Goal: Task Accomplishment & Management: Use online tool/utility

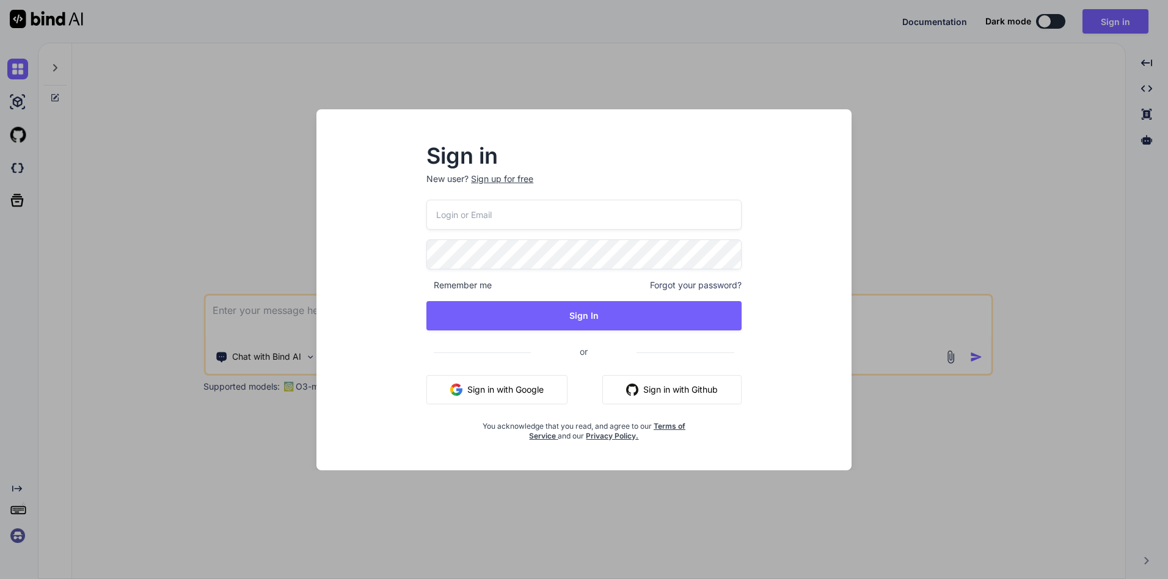
click at [486, 386] on button "Sign in with Google" at bounding box center [496, 389] width 141 height 29
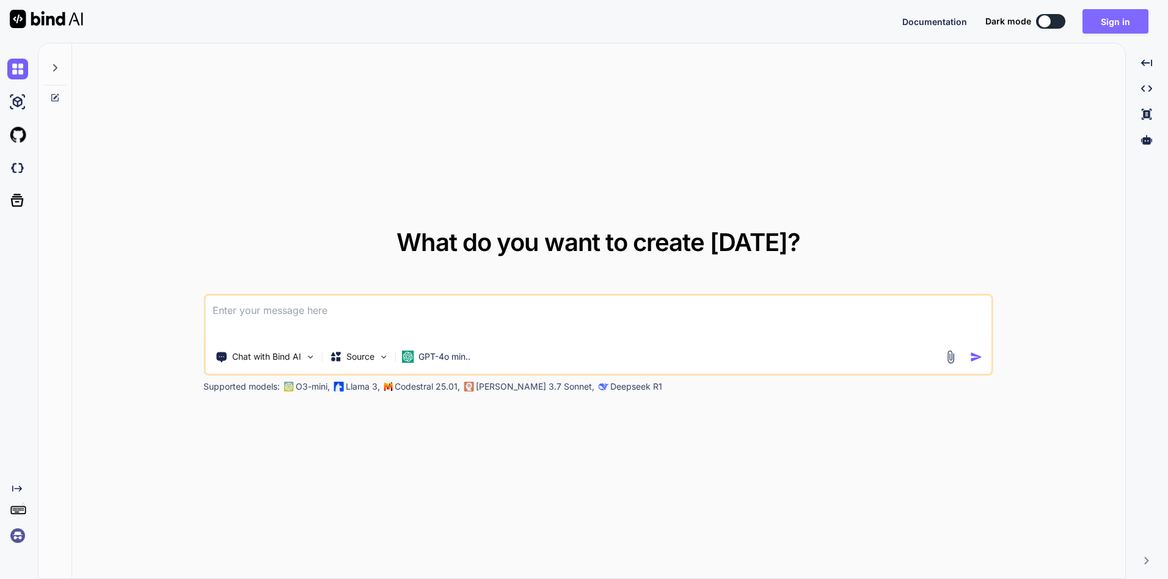
click at [1101, 23] on button "Sign in" at bounding box center [1115, 21] width 66 height 24
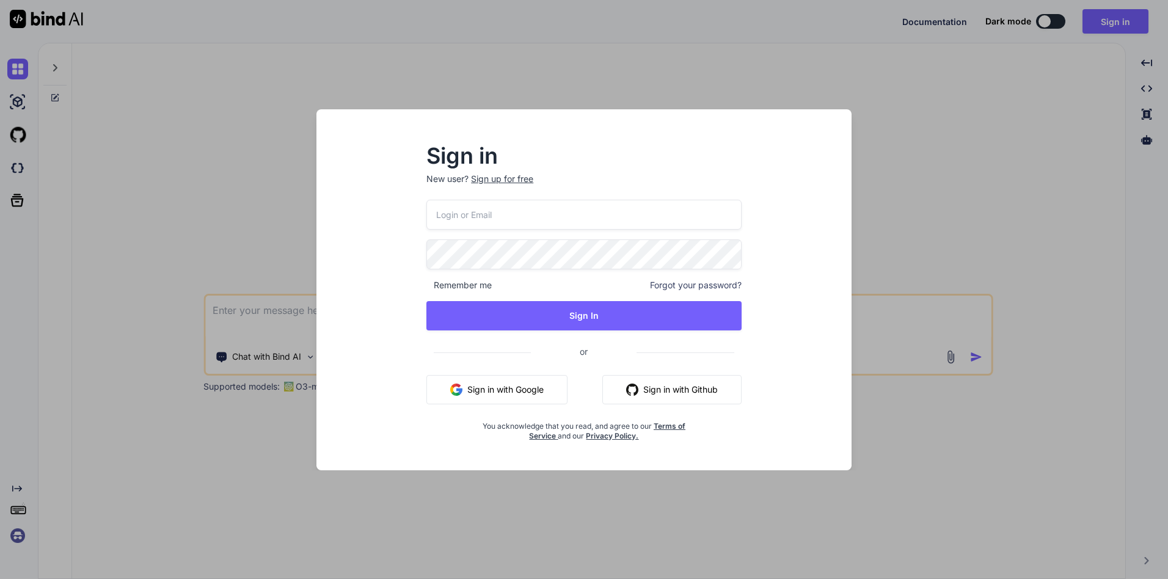
click at [463, 393] on button "Sign in with Google" at bounding box center [496, 389] width 141 height 29
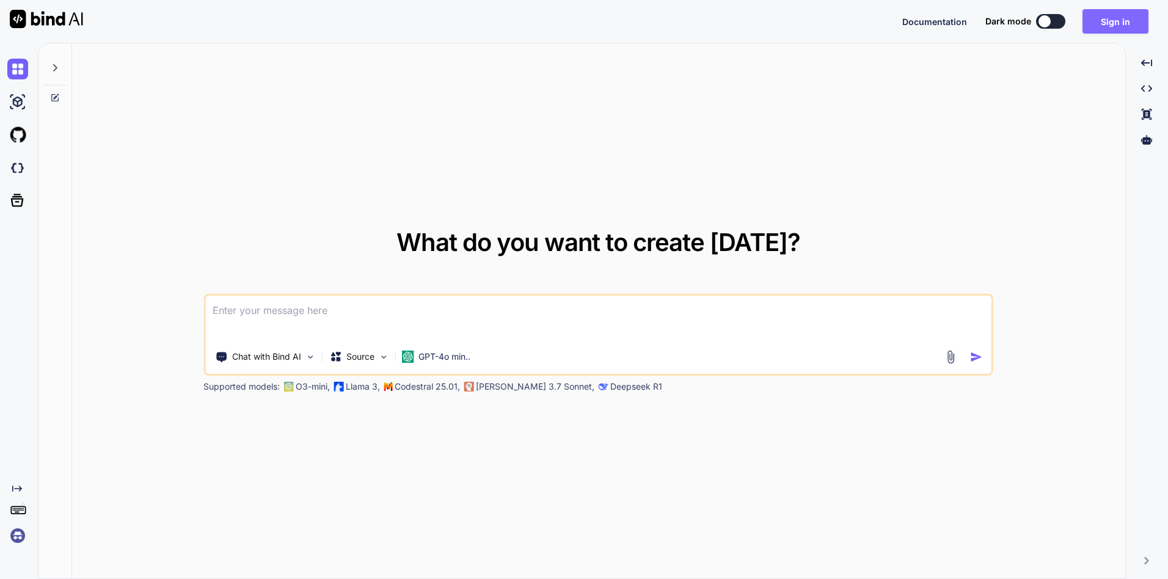
click at [1102, 26] on button "Sign in" at bounding box center [1115, 21] width 66 height 24
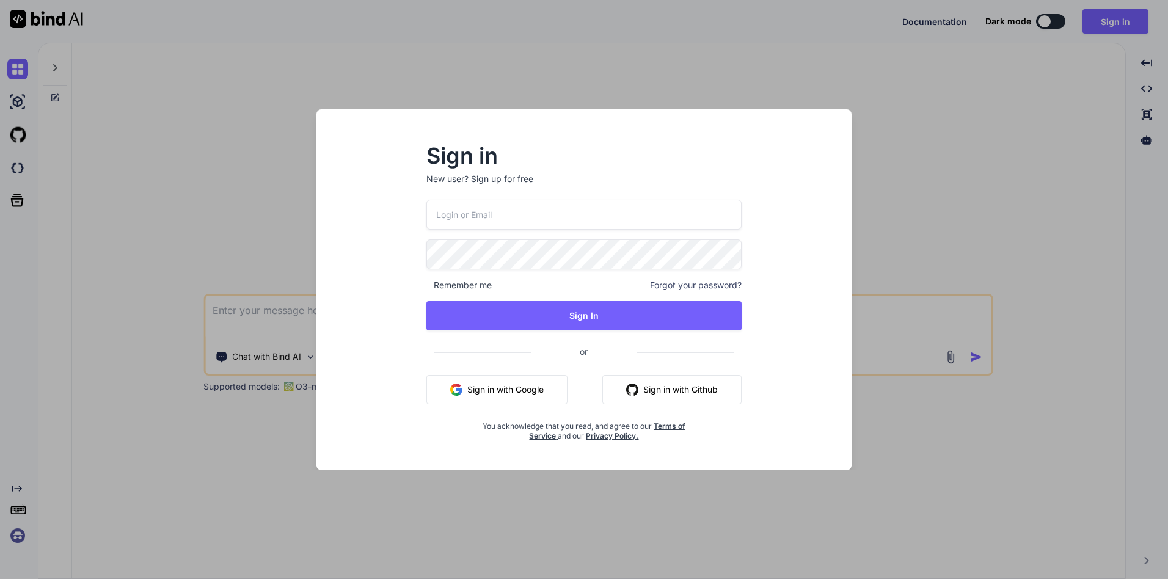
click at [913, 168] on div "Sign in New user? Sign up for free Remember me Forgot your password? Sign In or…" at bounding box center [584, 289] width 1168 height 579
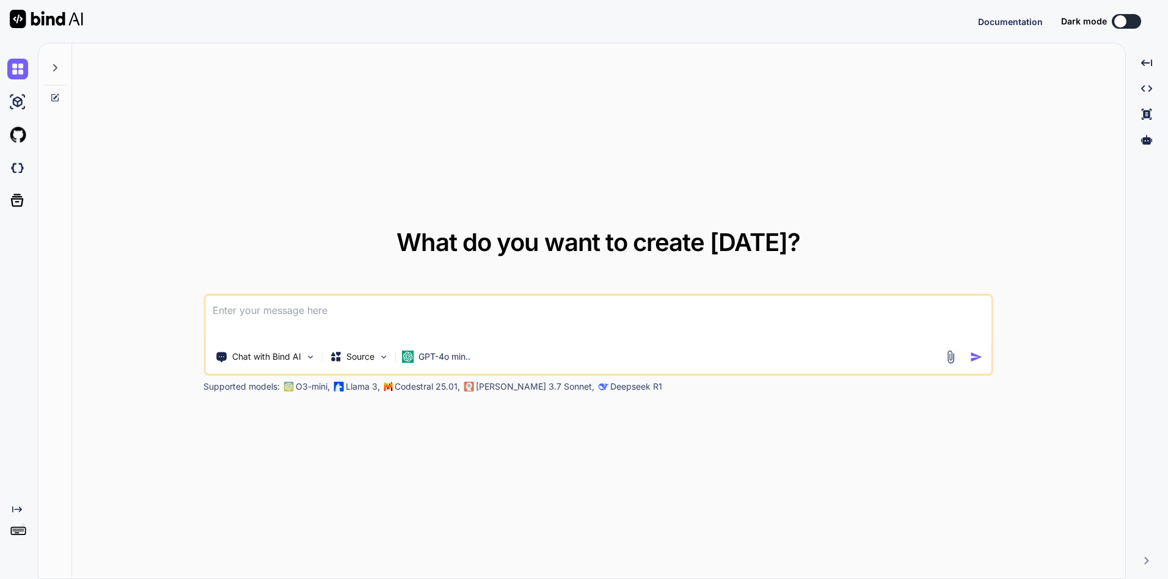
type textarea "x"
click at [1112, 26] on button "Sign in" at bounding box center [1115, 21] width 66 height 24
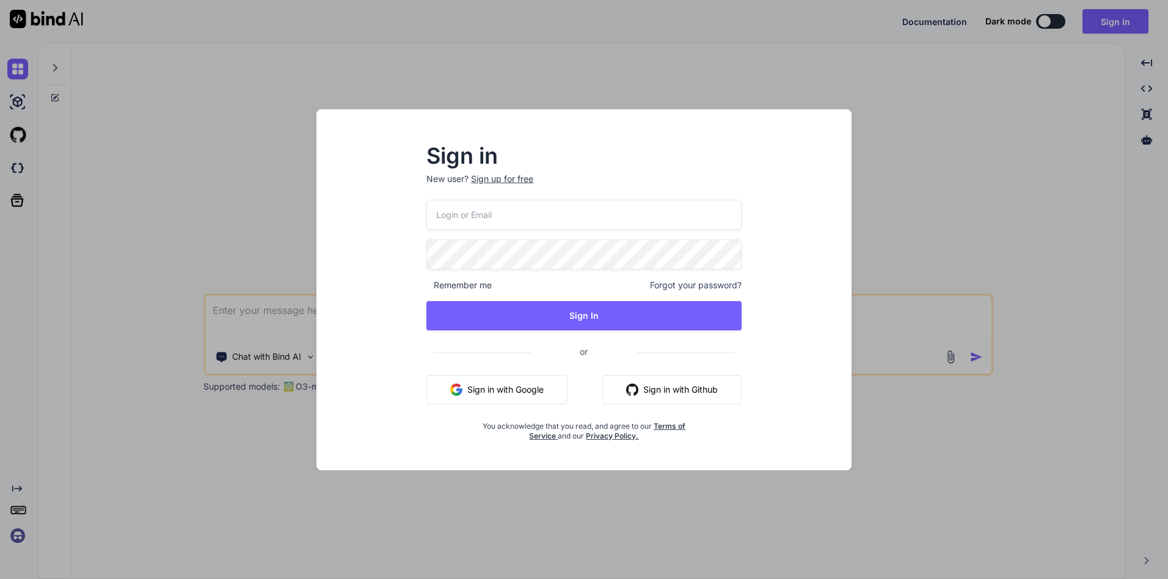
click at [505, 390] on button "Sign in with Google" at bounding box center [496, 389] width 141 height 29
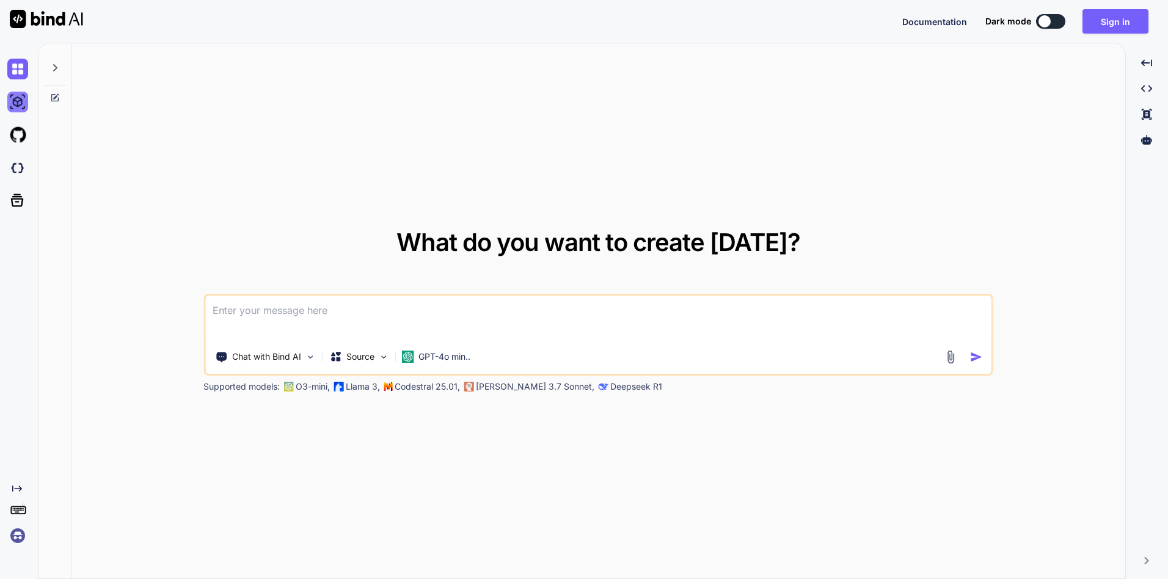
click at [18, 104] on img at bounding box center [17, 102] width 21 height 21
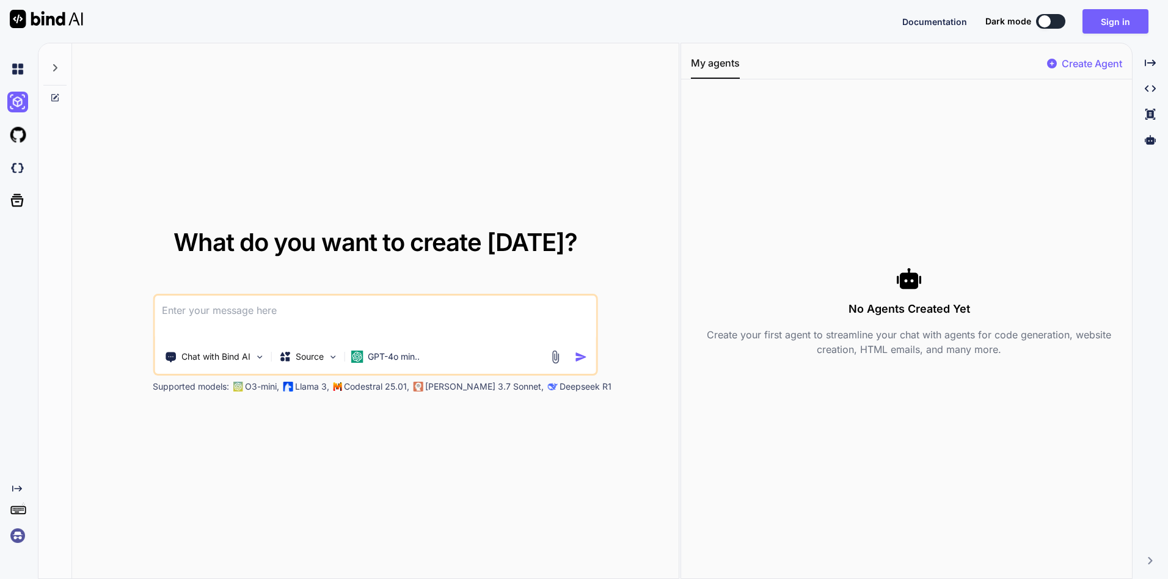
click at [18, 84] on div at bounding box center [20, 69] width 26 height 33
click at [20, 136] on img at bounding box center [17, 135] width 21 height 21
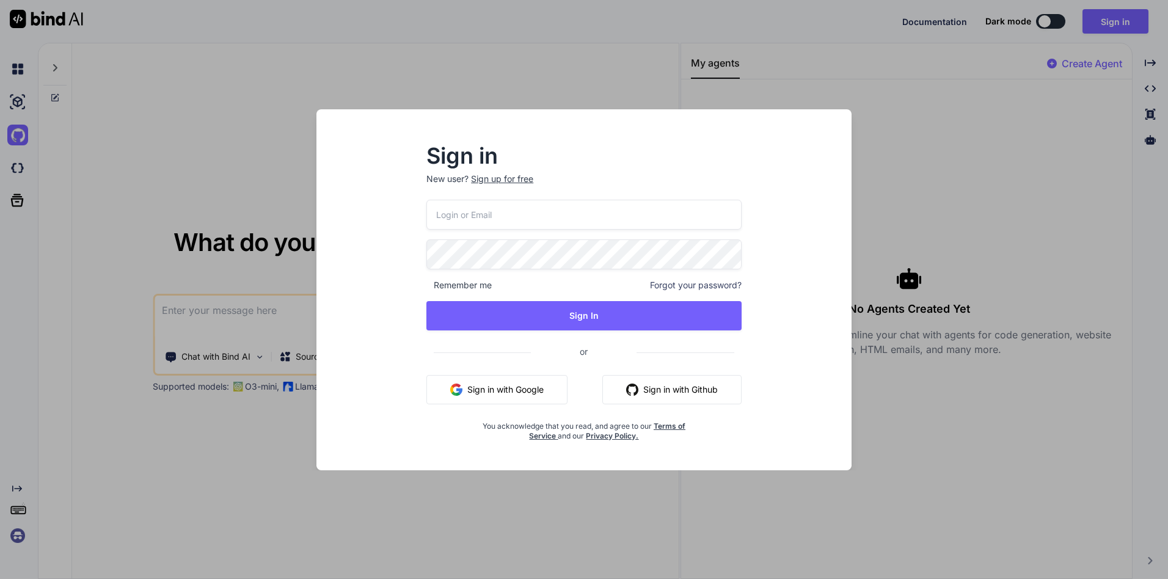
click at [185, 106] on div "Sign in New user? Sign up for free Remember me Forgot your password? Sign In or…" at bounding box center [584, 289] width 1168 height 579
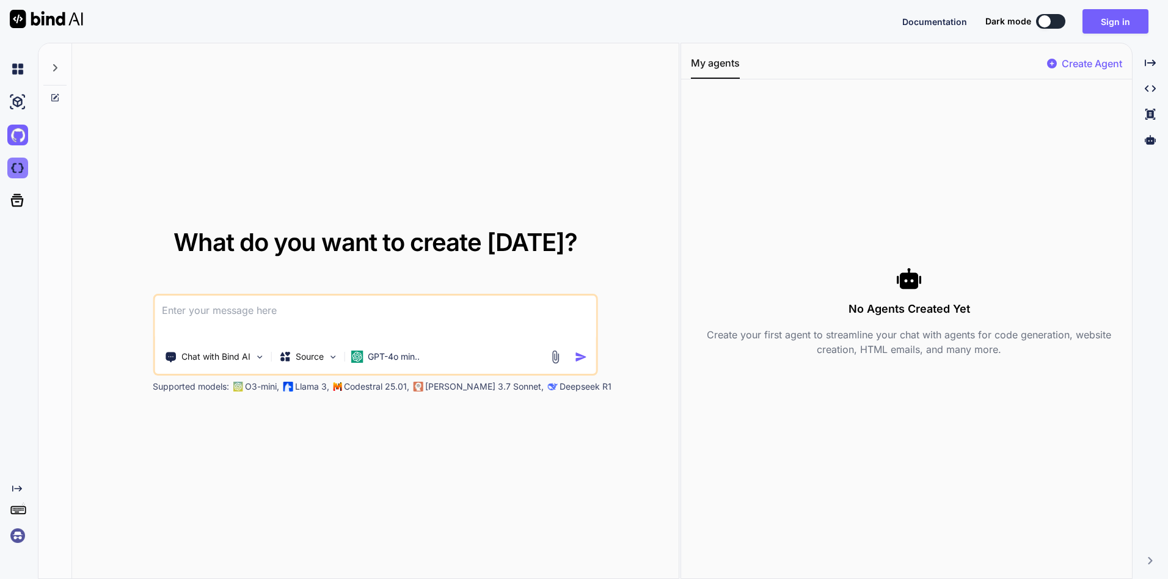
type textarea "x"
click at [9, 169] on img at bounding box center [17, 168] width 21 height 21
click at [448, 317] on textarea at bounding box center [376, 318] width 442 height 45
paste textarea
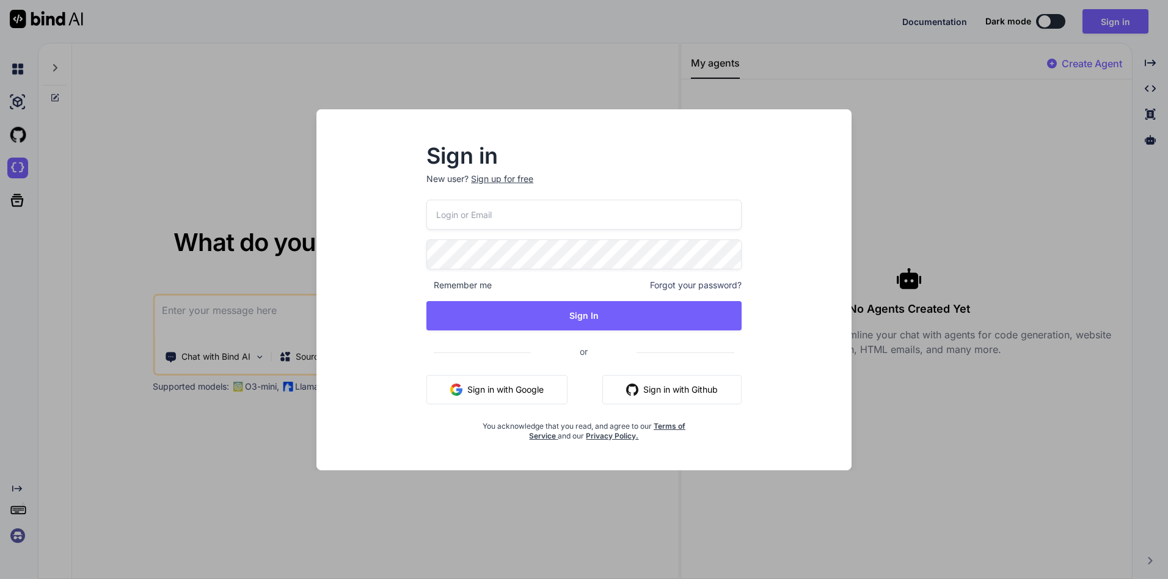
click at [527, 393] on button "Sign in with Google" at bounding box center [496, 389] width 141 height 29
click at [524, 177] on div "Sign up for free" at bounding box center [502, 179] width 62 height 12
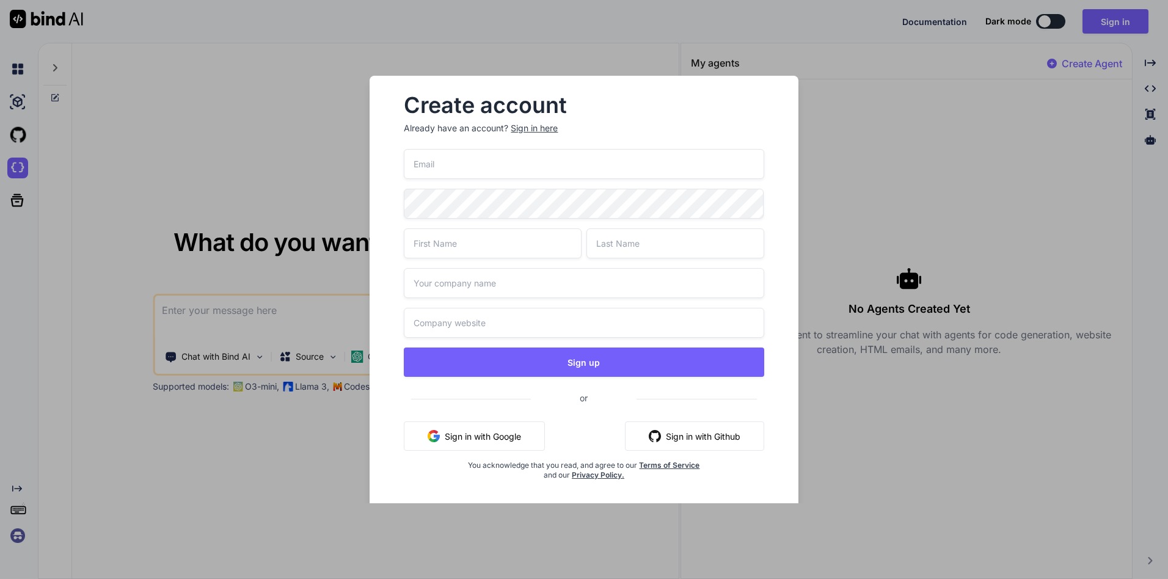
click at [508, 437] on button "Sign in with Google" at bounding box center [474, 435] width 141 height 29
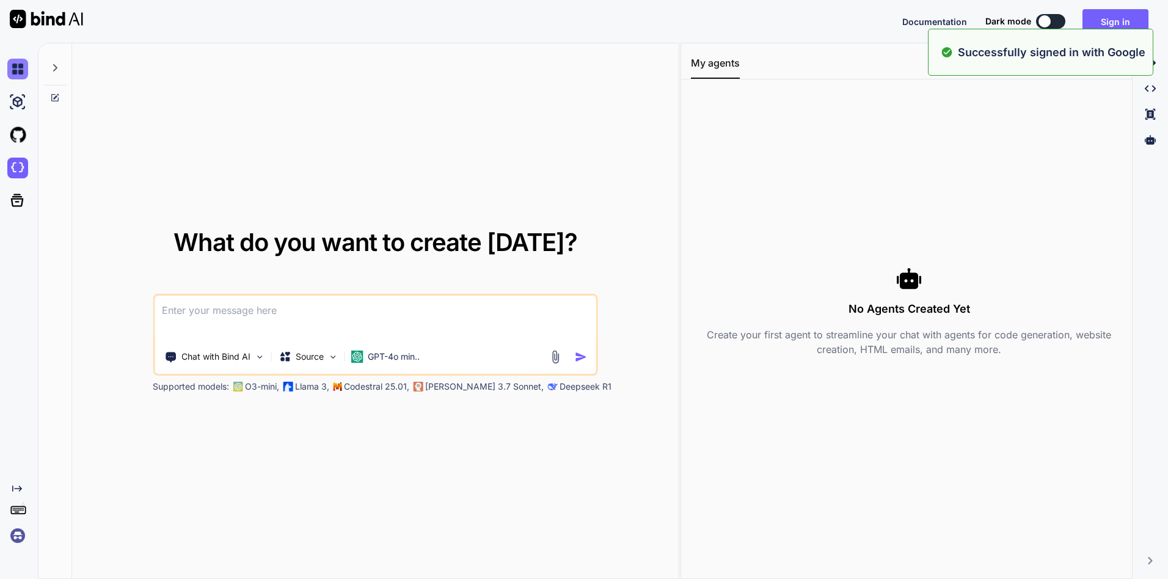
click at [20, 74] on img at bounding box center [17, 69] width 21 height 21
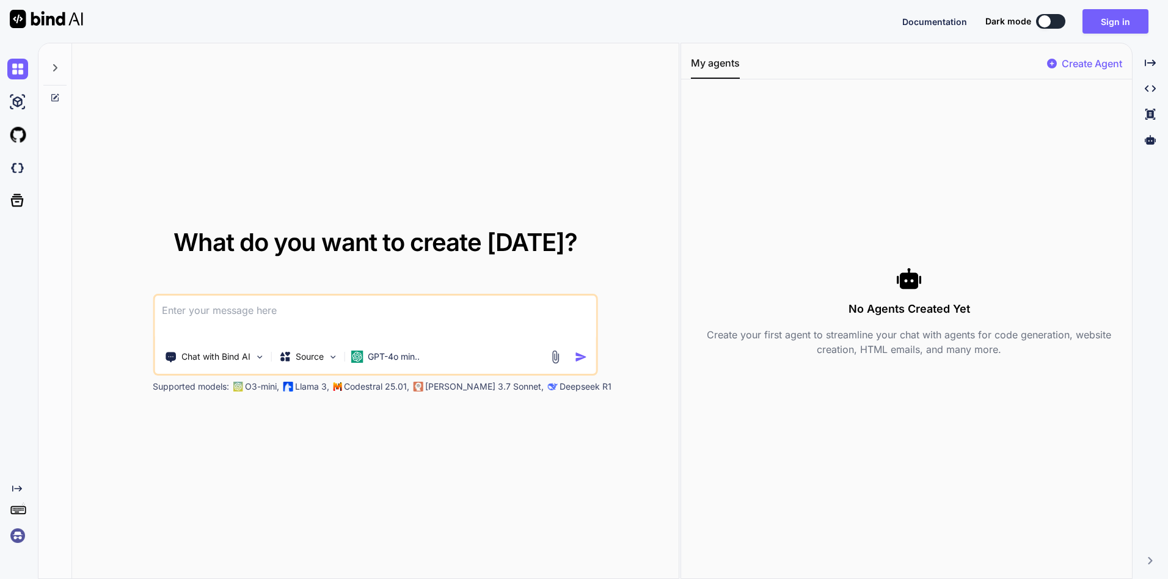
click at [269, 313] on textarea at bounding box center [376, 318] width 442 height 45
paste textarea
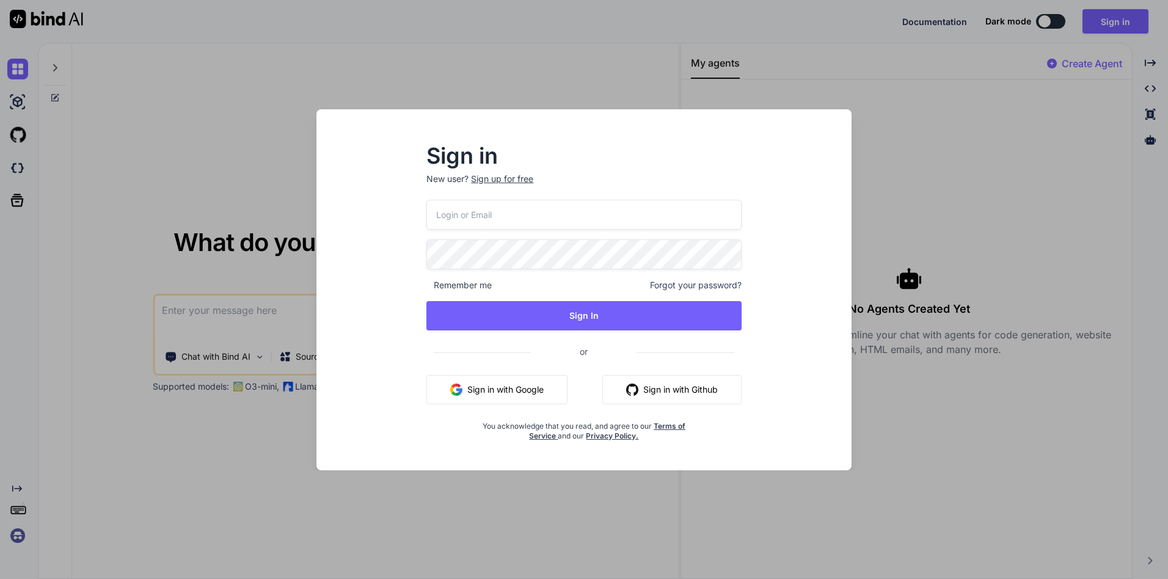
click at [494, 395] on button "Sign in with Google" at bounding box center [496, 389] width 141 height 29
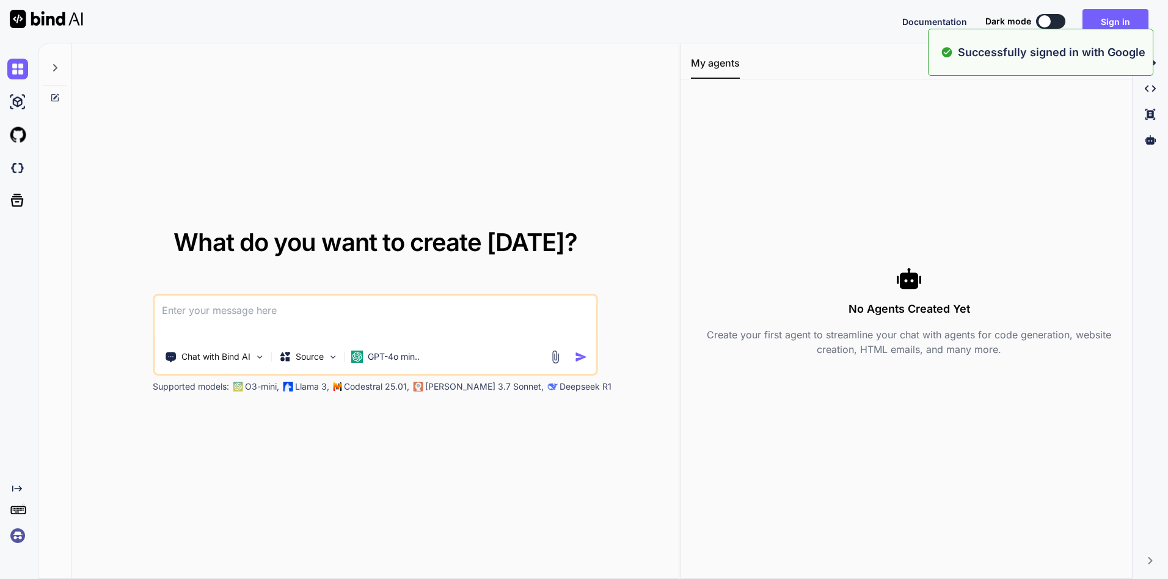
click at [430, 313] on textarea at bounding box center [376, 318] width 442 height 45
paste textarea
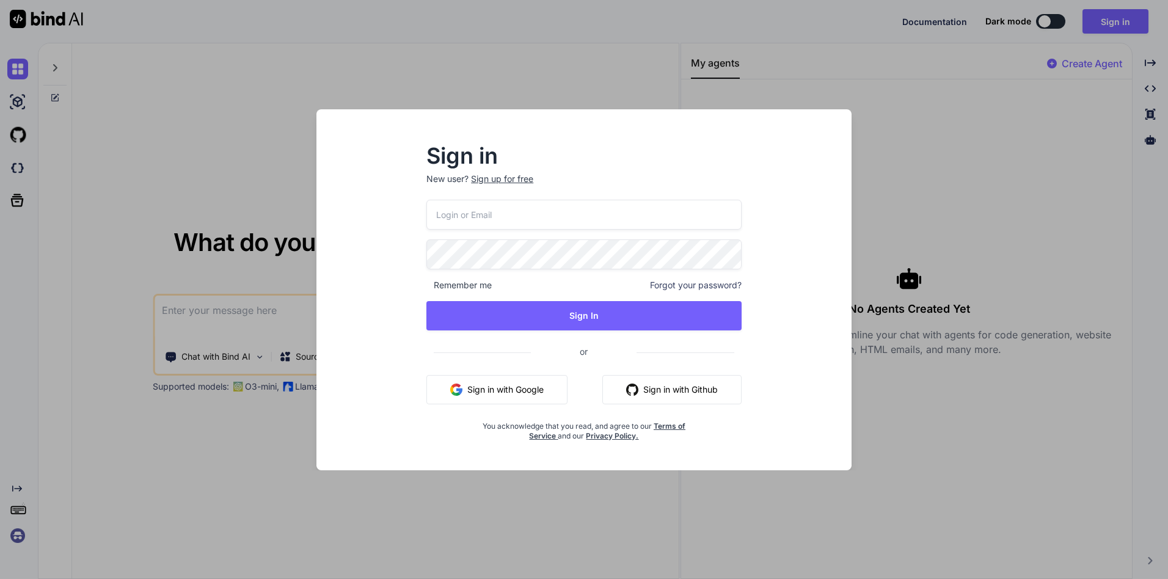
paste textarea
click at [263, 308] on div "Sign in New user? Sign up for free Remember me Forgot your password? Sign In or…" at bounding box center [584, 289] width 1168 height 579
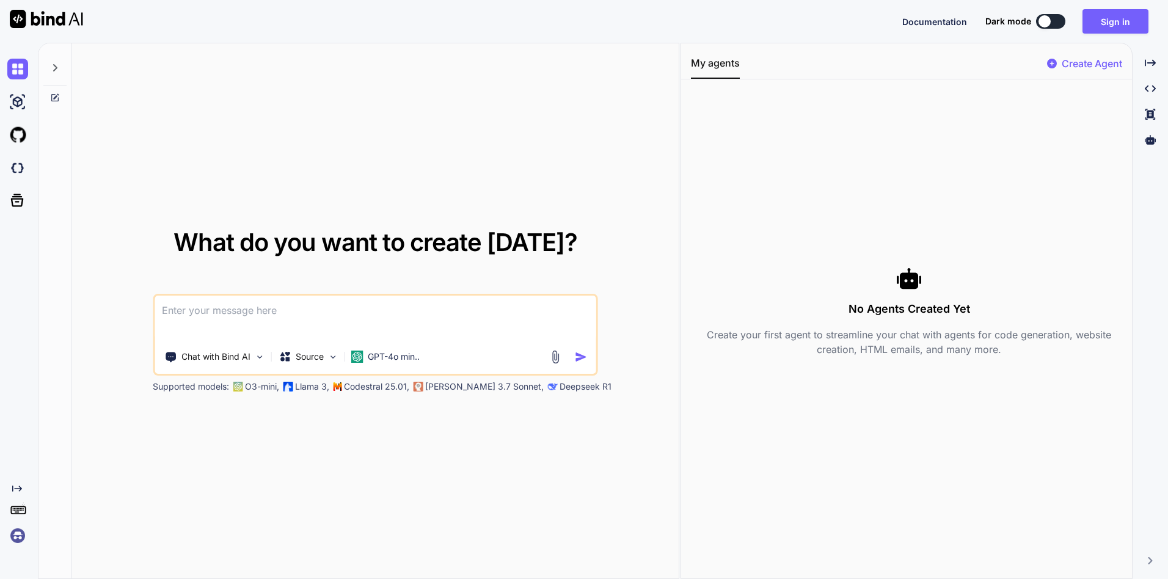
click at [263, 308] on textarea at bounding box center [376, 318] width 442 height 45
paste textarea
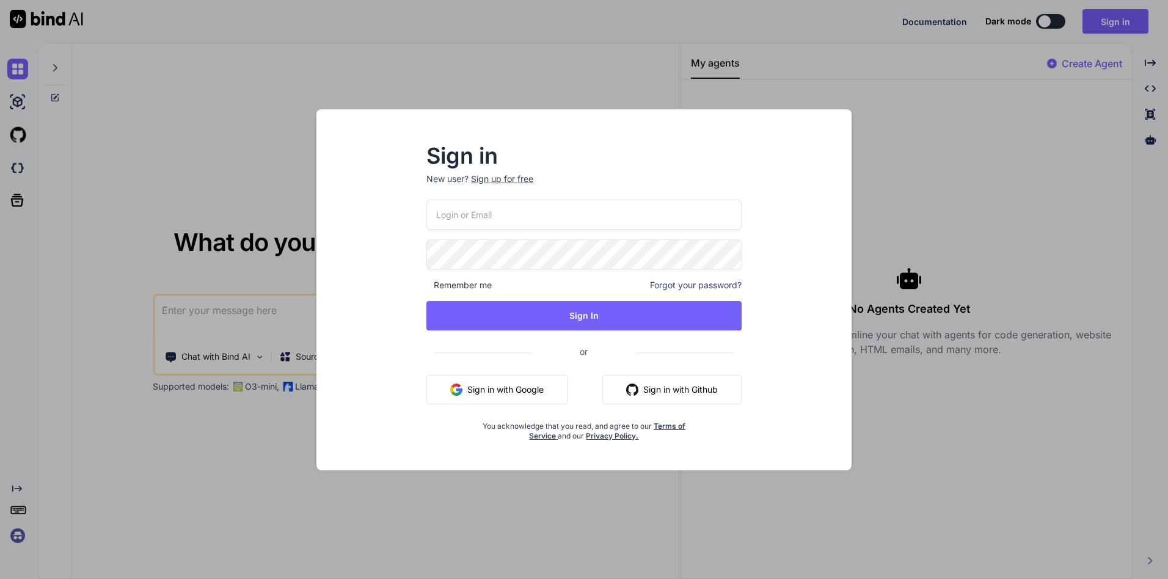
click at [922, 190] on div "Sign in New user? Sign up for free Remember me Forgot your password? Sign In or…" at bounding box center [584, 289] width 1168 height 579
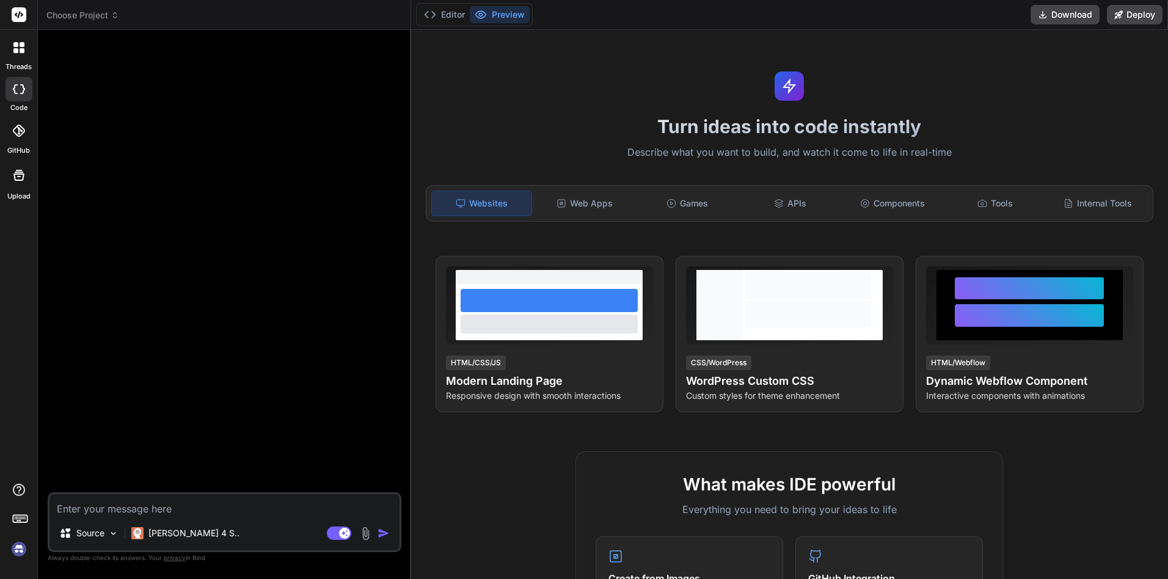
click at [240, 511] on textarea at bounding box center [224, 505] width 350 height 22
type textarea "x"
type textarea "b"
type textarea "x"
type textarea "bu"
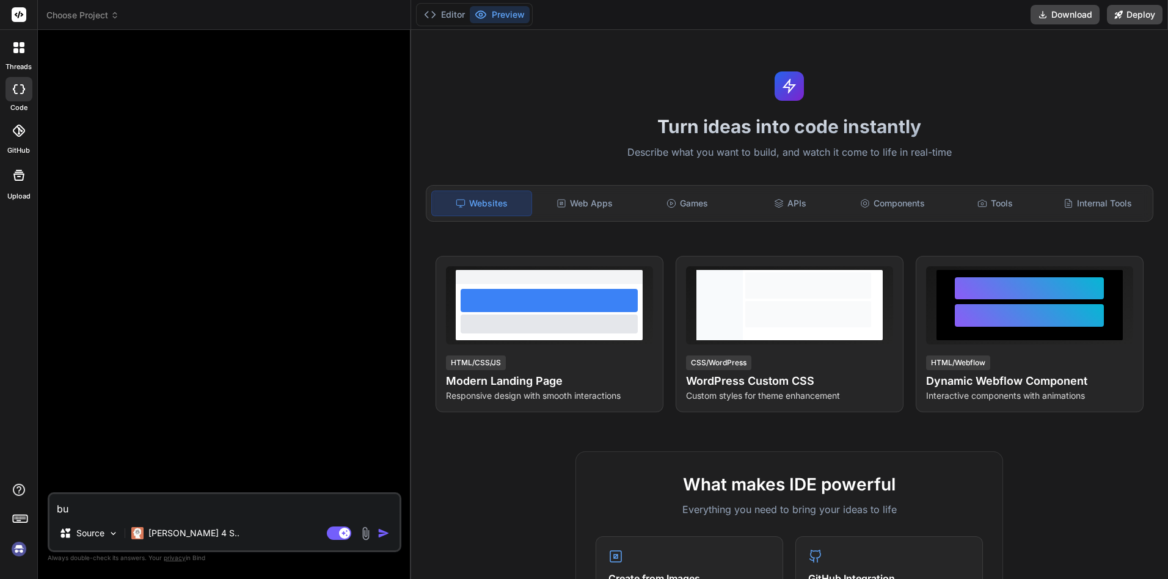
type textarea "x"
type textarea "bua"
type textarea "x"
type textarea "buat"
paste textarea "Buatlah sebuah website yang berfungsi ganda sebagai platform berita profesional…"
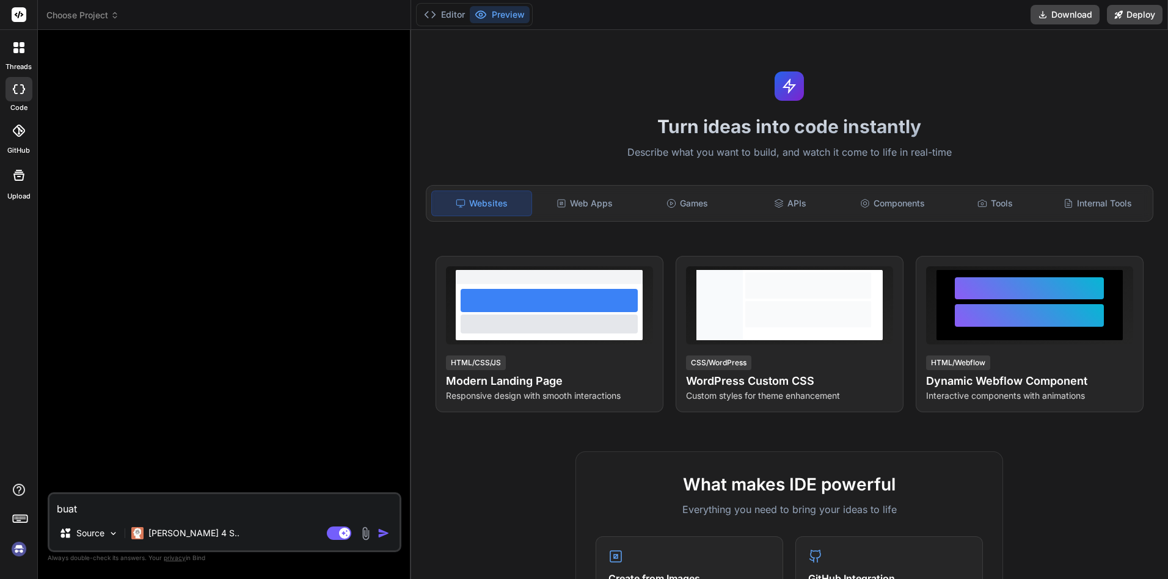
type textarea "x"
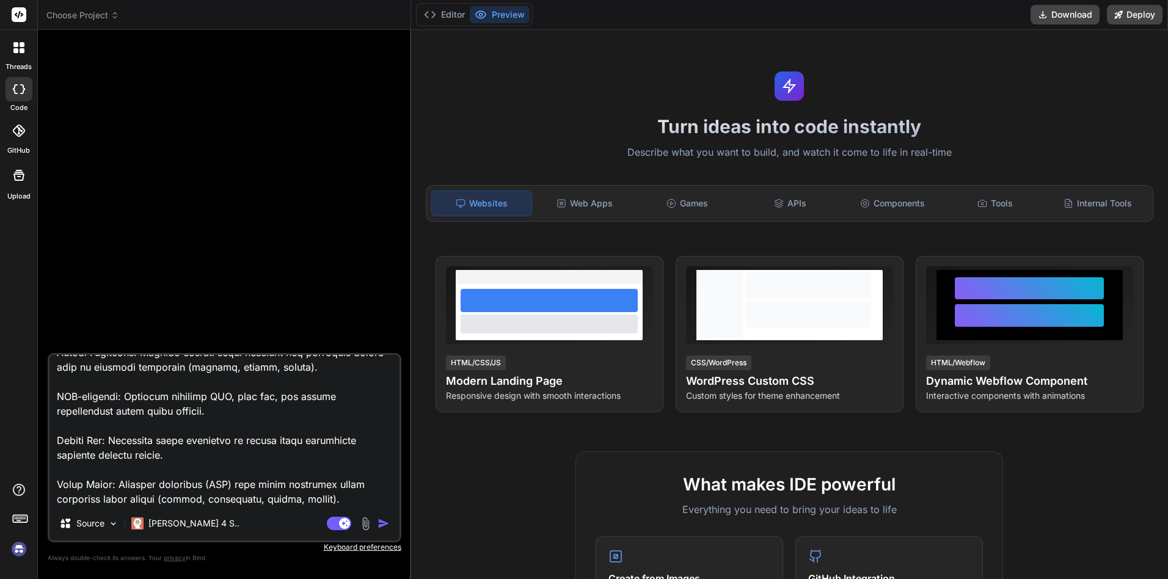
type textarea "Buatlah sebuah website yang berfungsi ganda sebagai platform berita profesional…"
click at [379, 522] on img "button" at bounding box center [383, 523] width 12 height 12
type textarea "x"
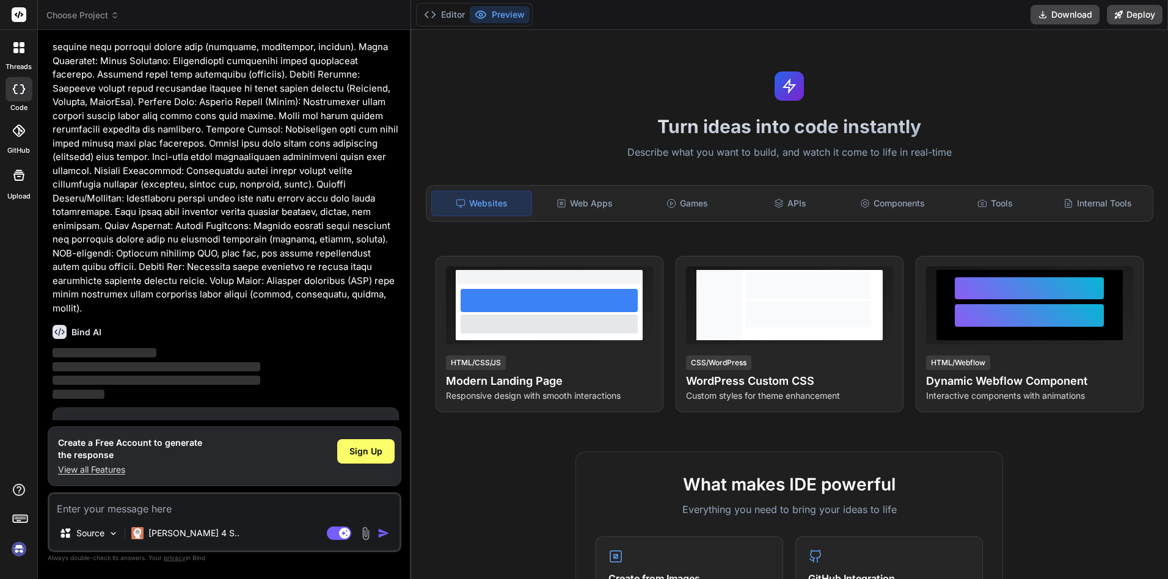
scroll to position [341, 0]
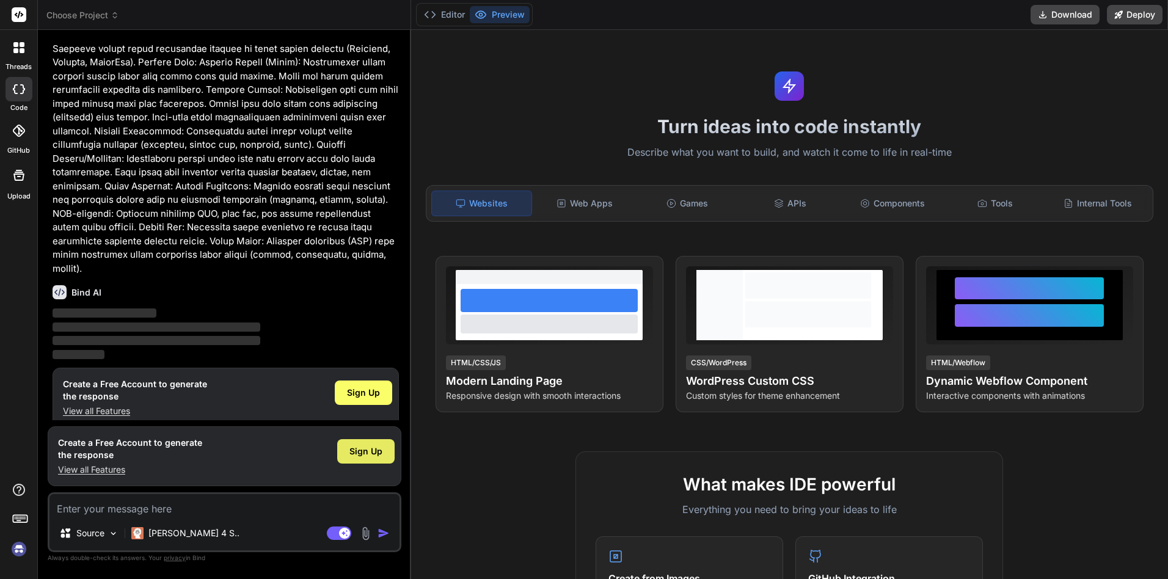
click at [359, 459] on div "Sign Up" at bounding box center [365, 451] width 57 height 24
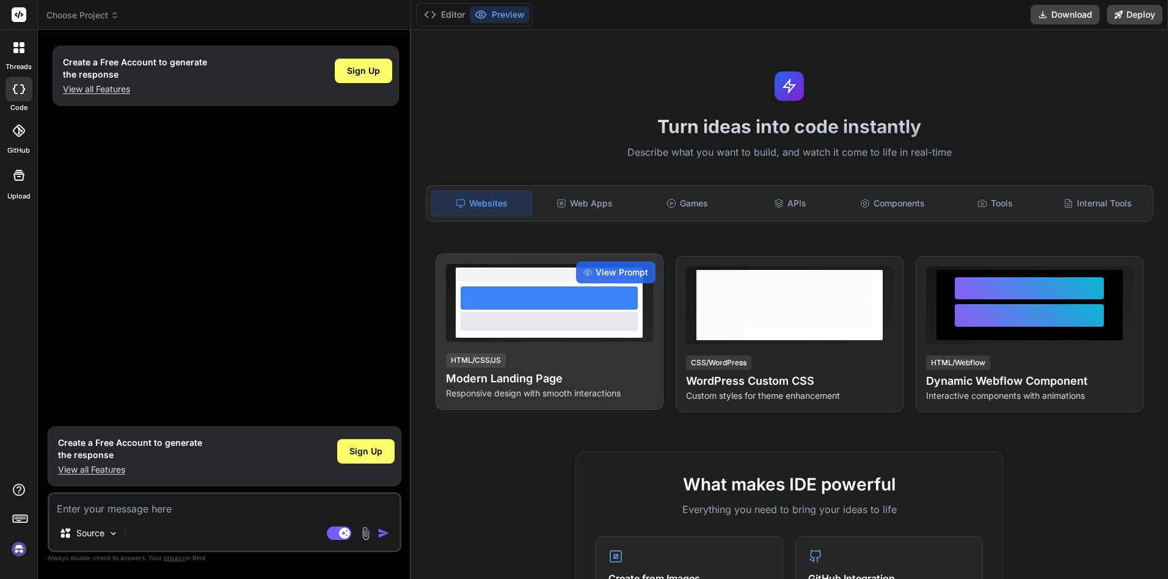
scroll to position [0, 0]
type textarea "x"
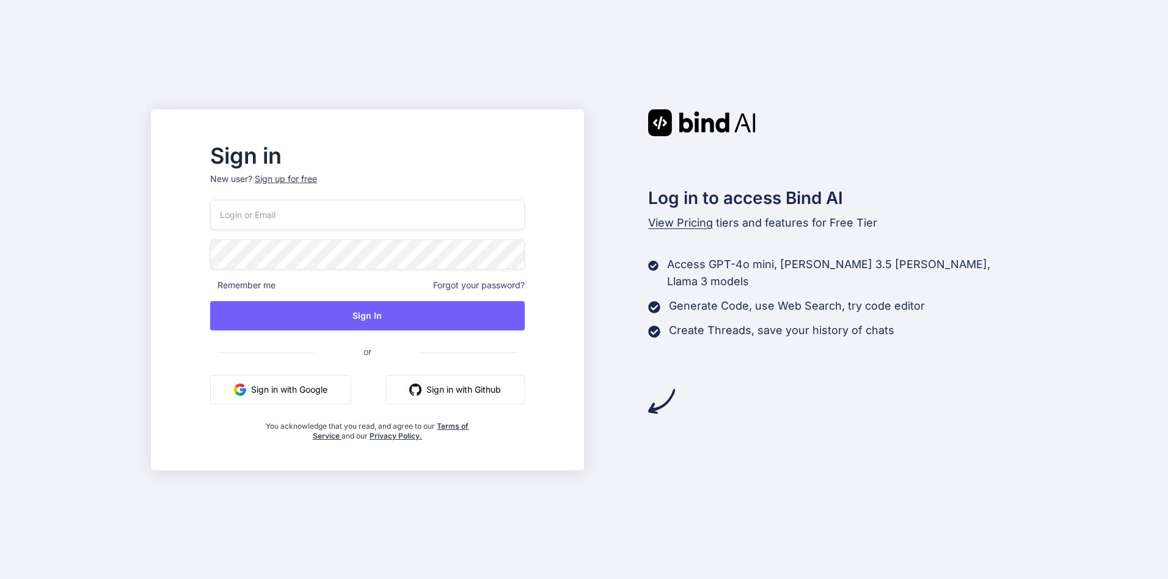
click at [316, 393] on button "Sign in with Google" at bounding box center [280, 389] width 141 height 29
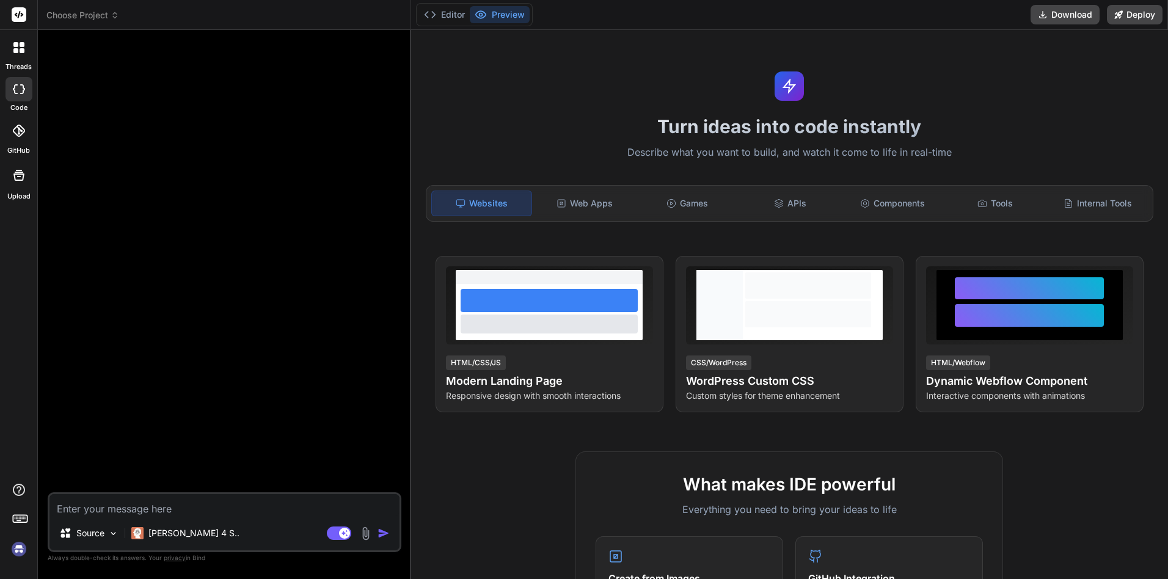
type textarea "x"
click at [186, 508] on textarea at bounding box center [224, 505] width 350 height 22
type textarea "Buatlah sebuah website yang berfungsi ganda sebagai platform berita profesional…"
type textarea "x"
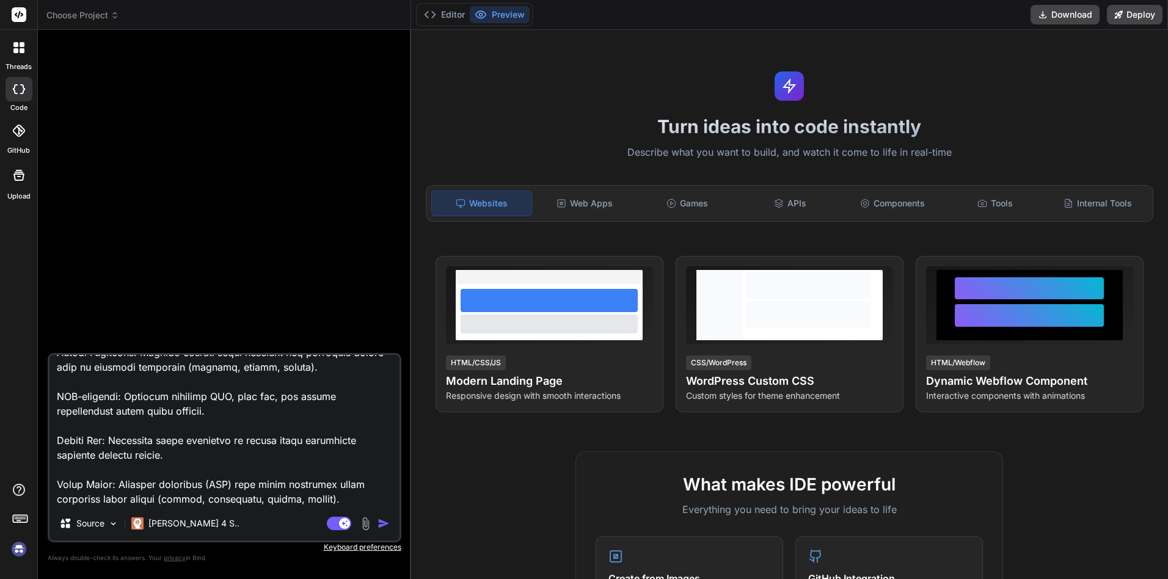
type textarea "Buatlah sebuah website yang berfungsi ganda sebagai platform berita profesional…"
click at [381, 524] on img "button" at bounding box center [383, 523] width 12 height 12
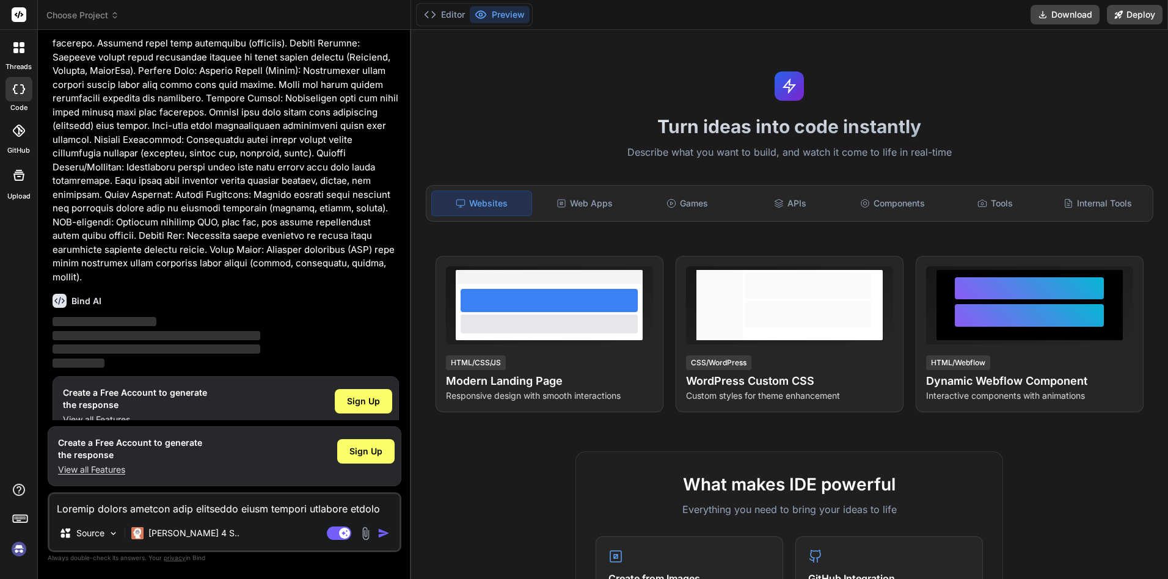
scroll to position [341, 0]
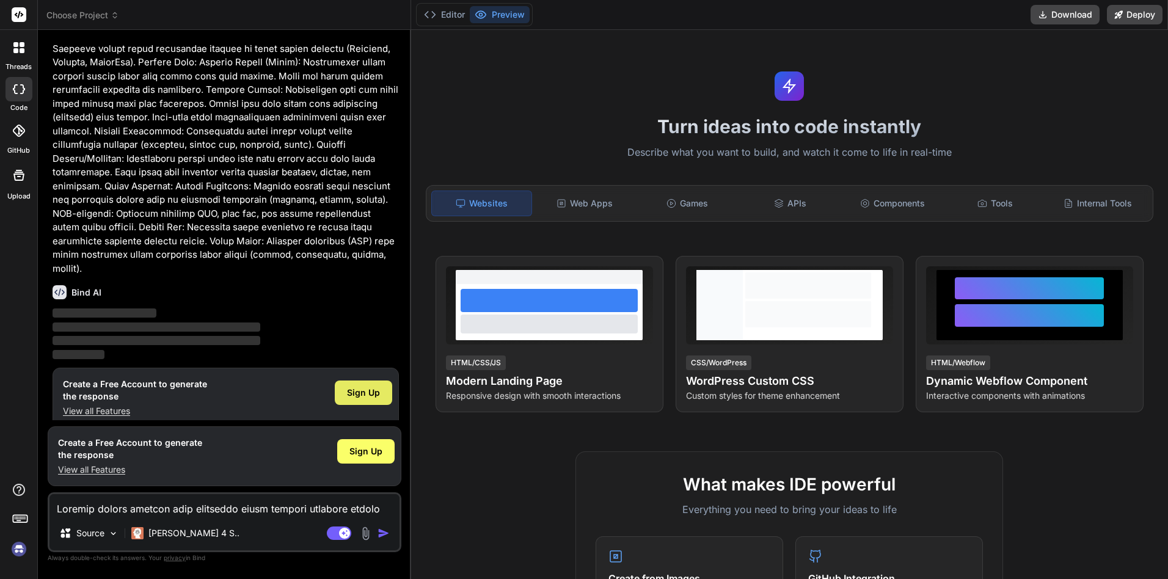
click at [373, 387] on div "Sign Up" at bounding box center [363, 393] width 57 height 24
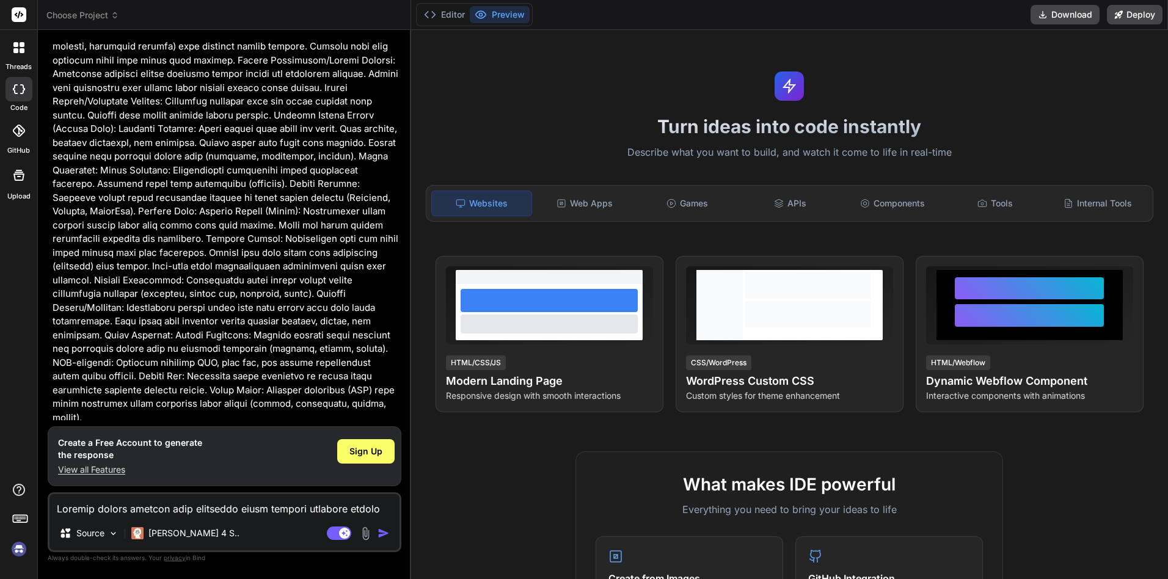
scroll to position [0, 0]
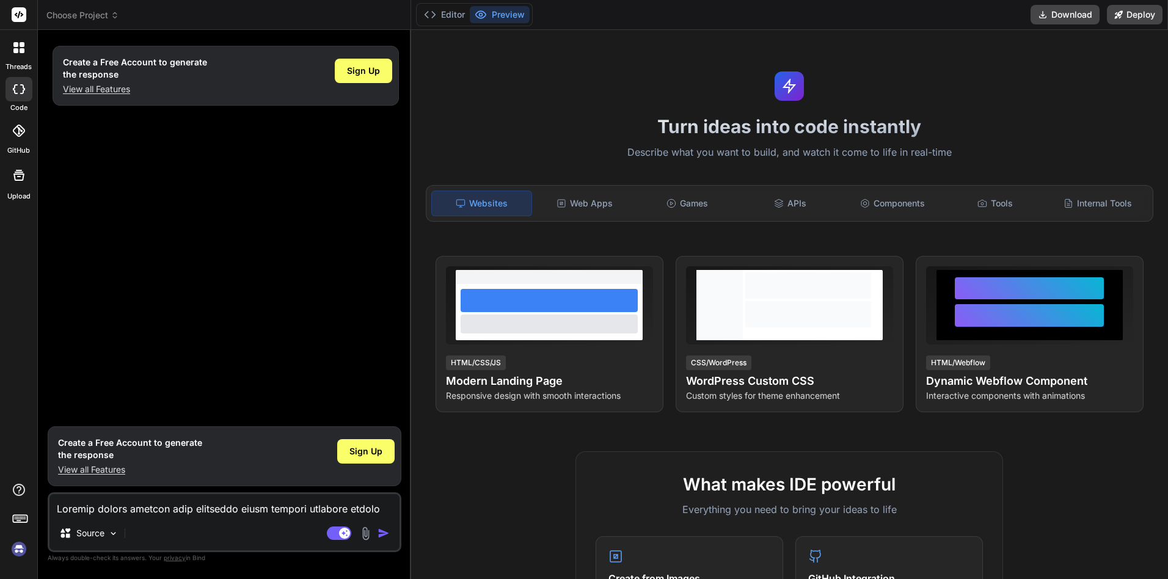
type textarea "x"
click at [16, 16] on icon at bounding box center [19, 14] width 15 height 15
click at [91, 18] on span "Choose Project" at bounding box center [82, 15] width 73 height 12
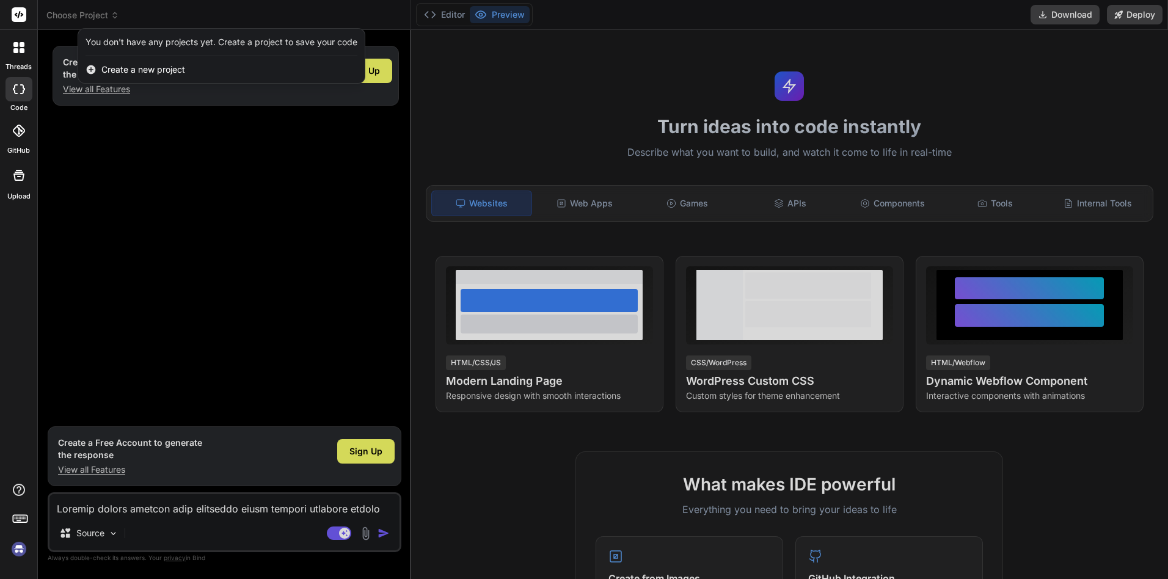
click at [139, 71] on span "Create a new project" at bounding box center [143, 70] width 84 height 12
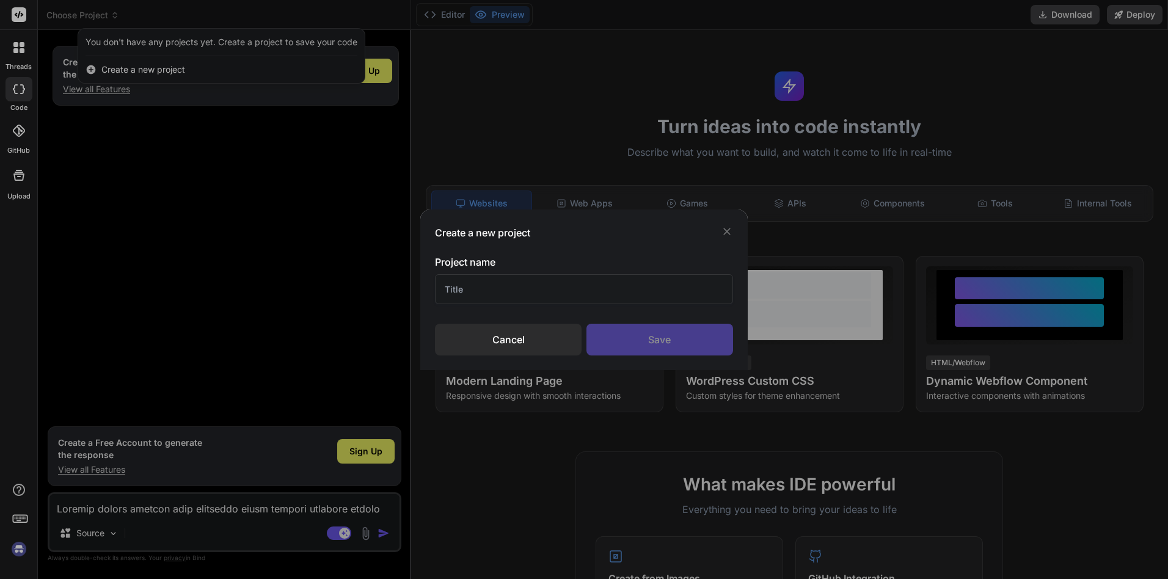
click at [558, 296] on input "text" at bounding box center [583, 289] width 297 height 30
type input "tes"
click at [676, 345] on div "Save" at bounding box center [659, 340] width 147 height 32
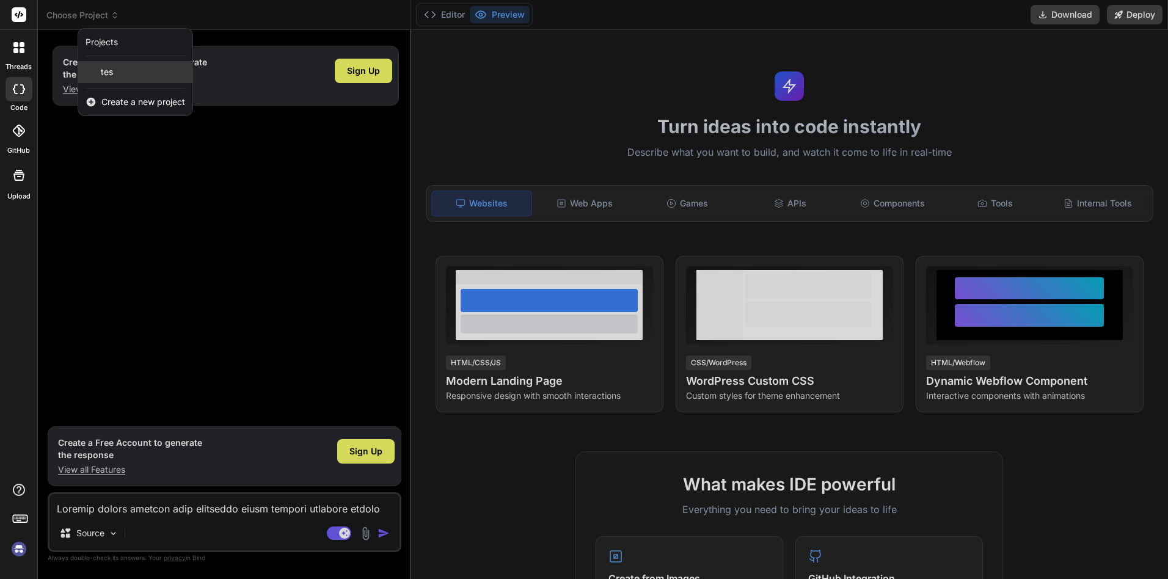
click at [139, 78] on div "tes" at bounding box center [135, 72] width 114 height 22
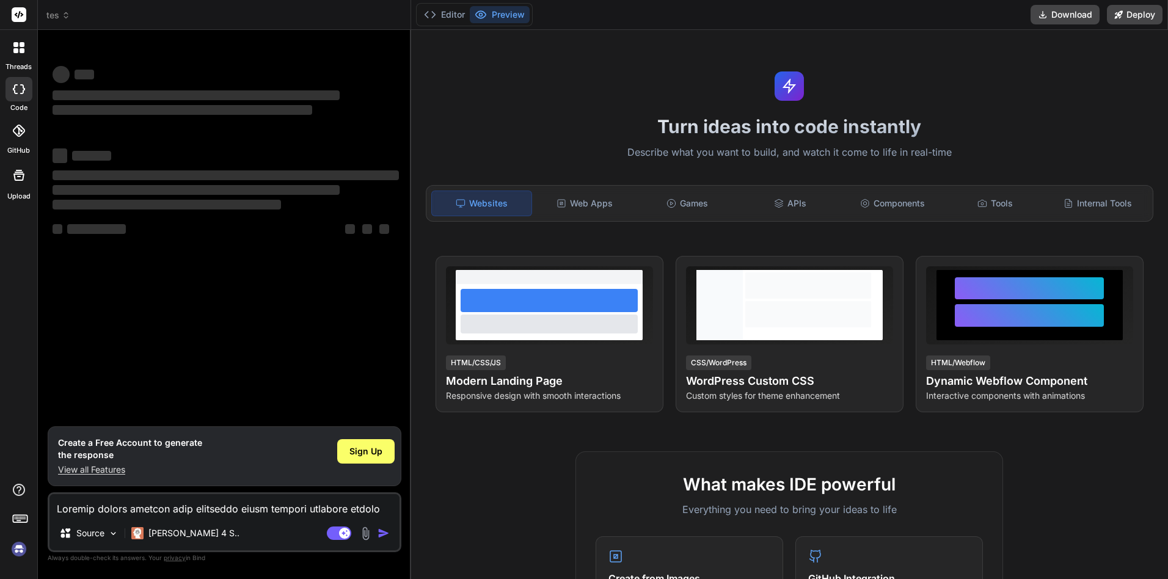
click at [16, 552] on img at bounding box center [19, 549] width 21 height 21
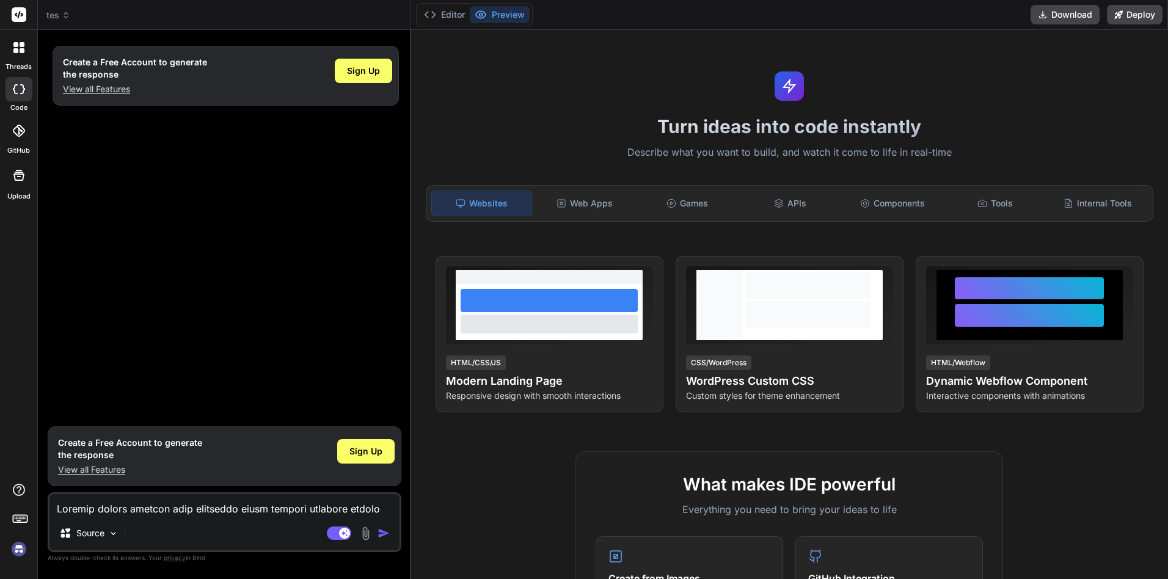
click at [19, 550] on img at bounding box center [19, 549] width 21 height 21
click at [580, 204] on div "Web Apps" at bounding box center [584, 204] width 100 height 26
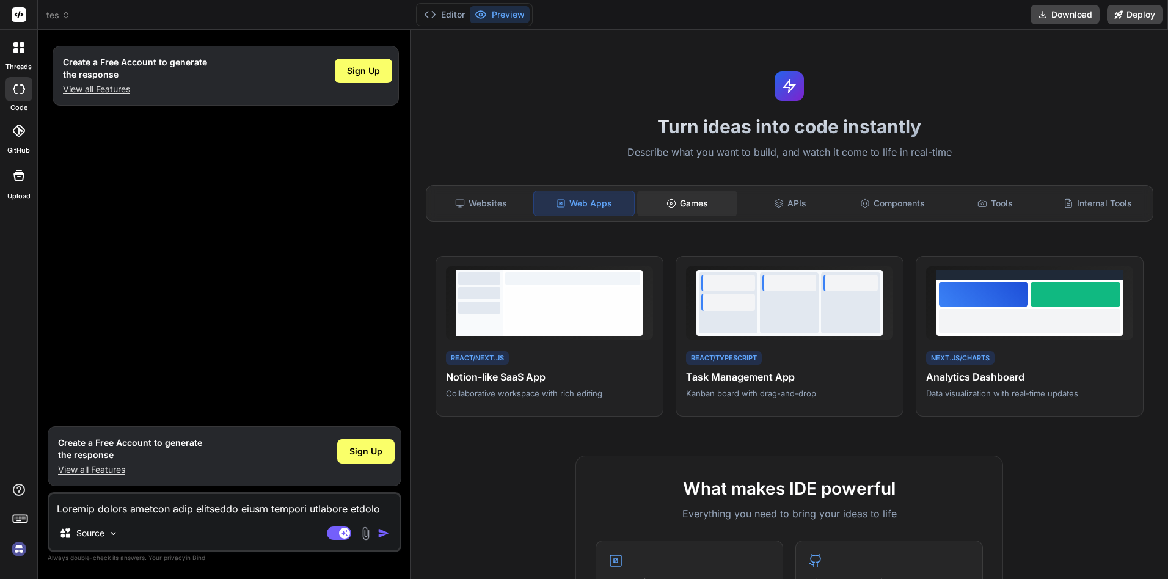
click at [644, 204] on div "Games" at bounding box center [687, 204] width 100 height 26
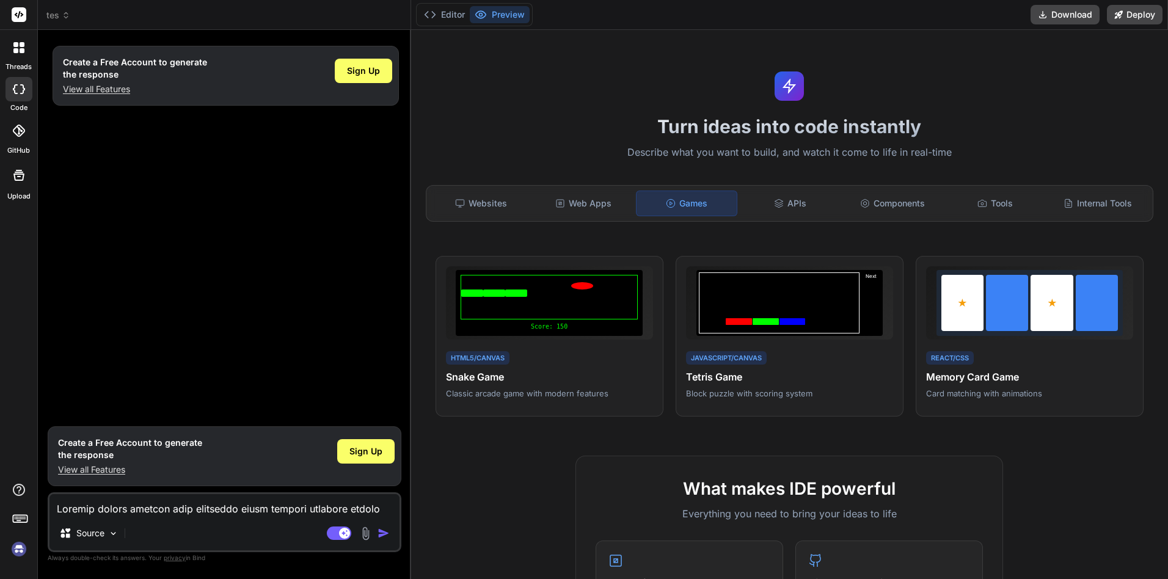
click at [19, 57] on div at bounding box center [19, 48] width 26 height 26
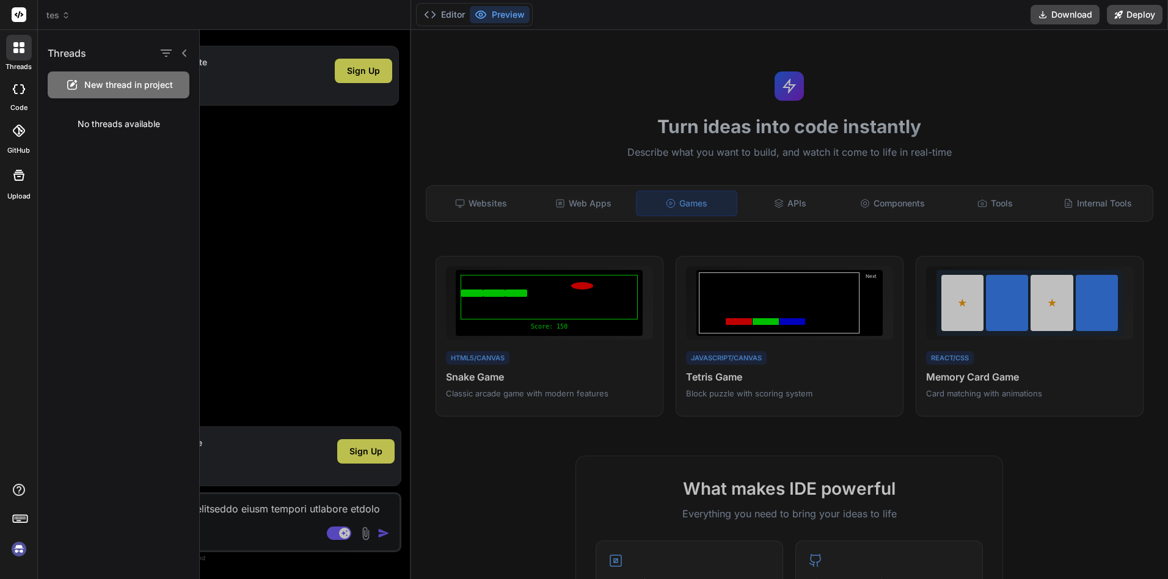
click at [16, 95] on div at bounding box center [18, 89] width 27 height 24
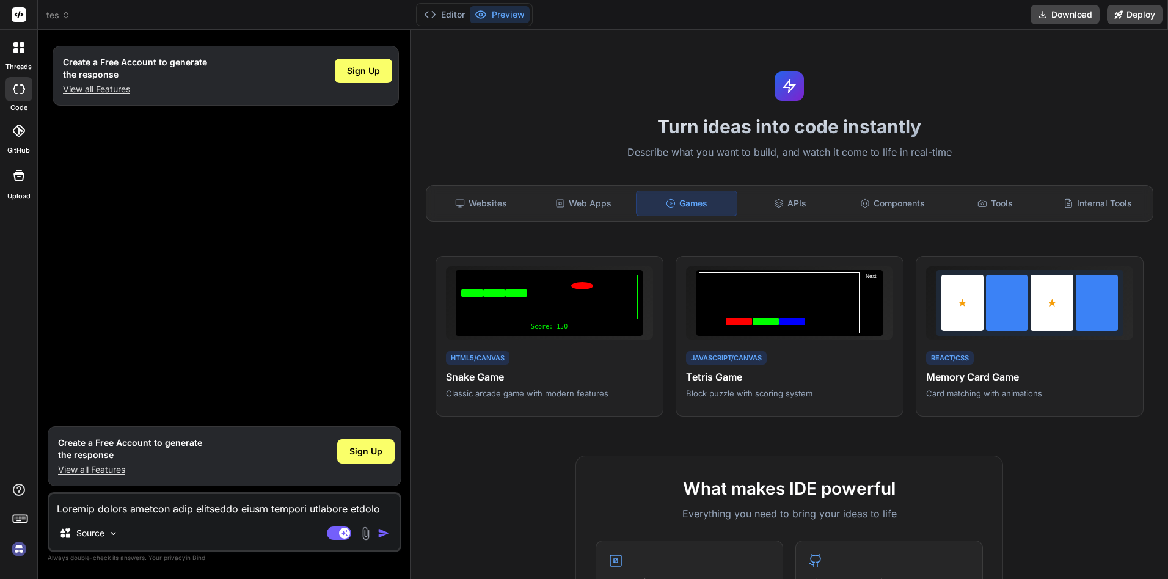
type textarea "x"
click at [17, 133] on icon at bounding box center [19, 131] width 12 height 12
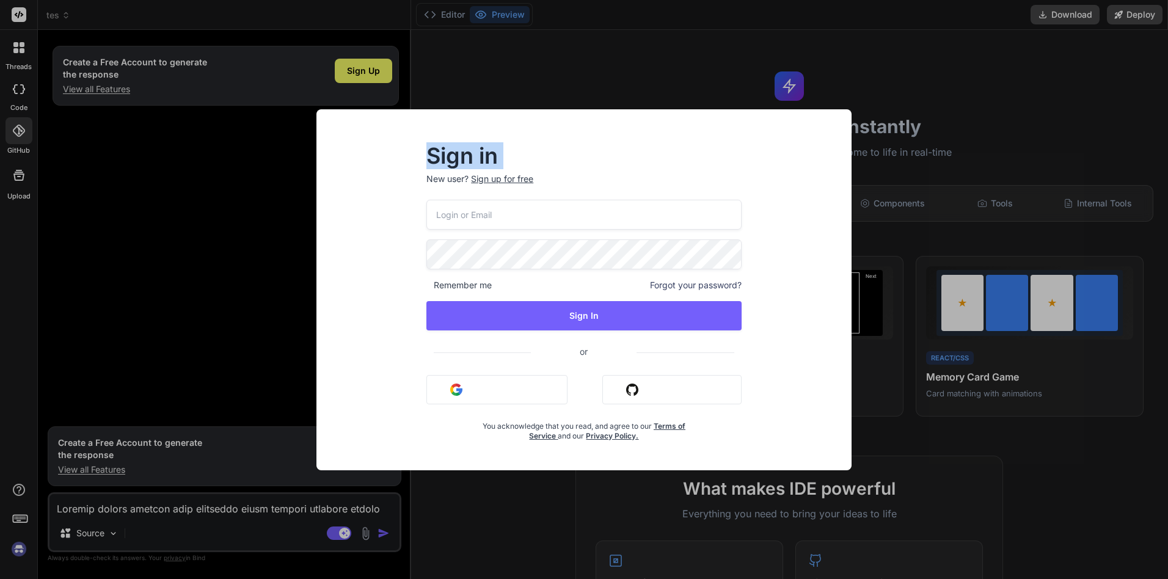
click at [11, 169] on div "Sign in New user? Sign up for free Remember me Forgot your password? Sign In or…" at bounding box center [584, 289] width 1168 height 579
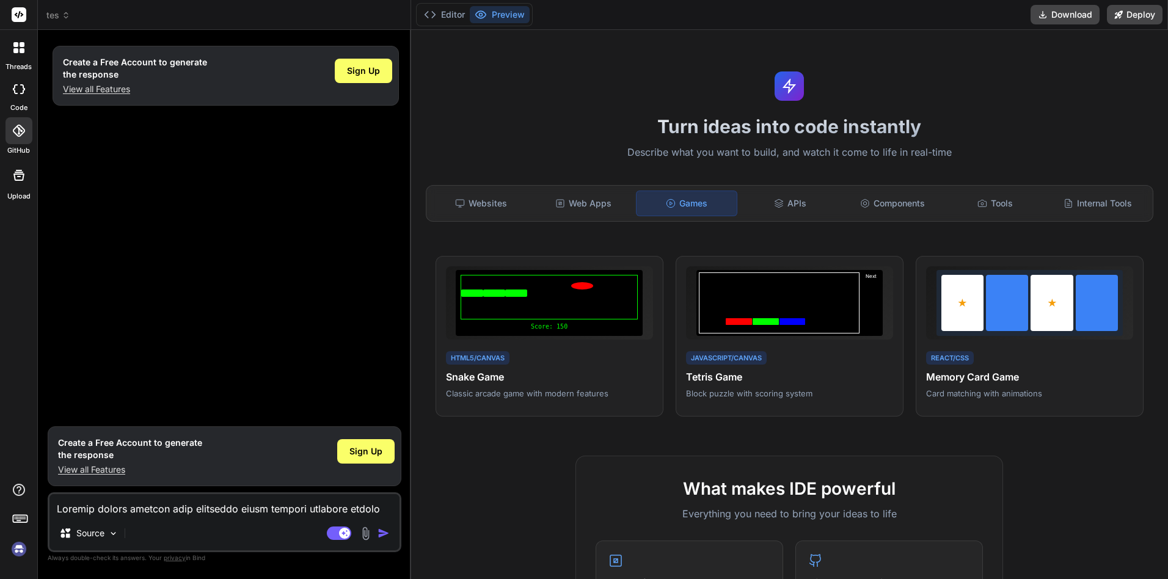
click at [16, 175] on icon at bounding box center [19, 175] width 15 height 15
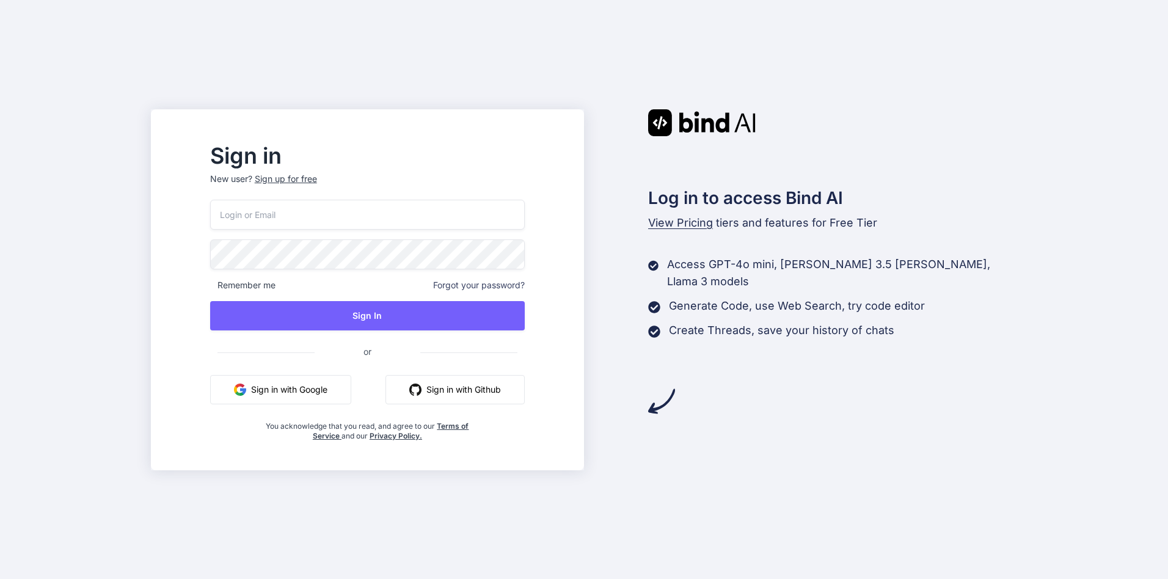
click at [311, 178] on div "Sign up for free" at bounding box center [286, 179] width 62 height 12
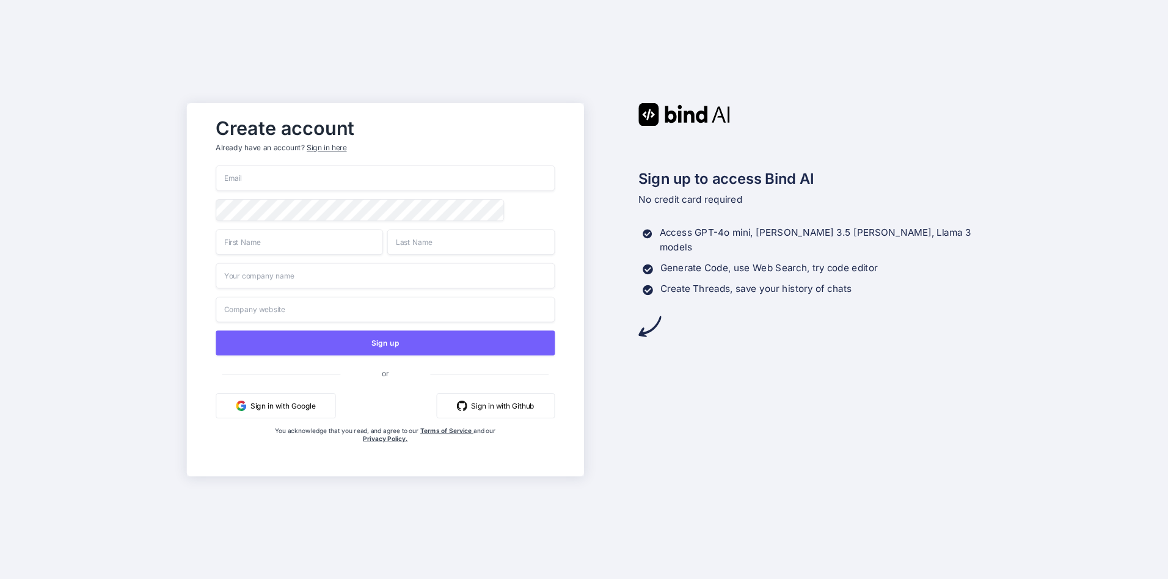
click at [299, 412] on button "Sign in with Google" at bounding box center [276, 405] width 120 height 25
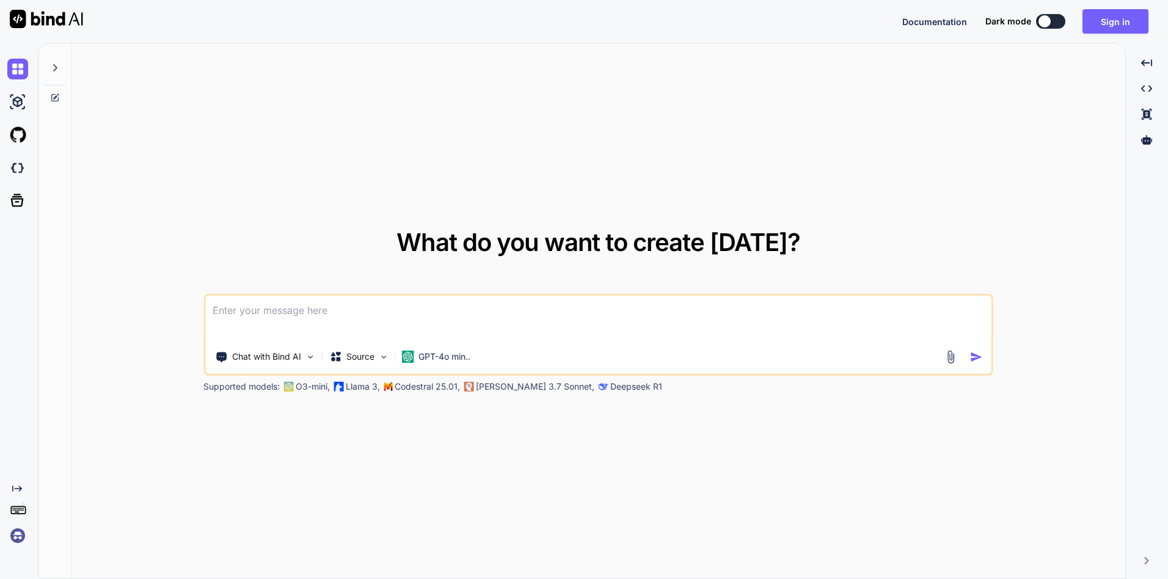
click at [1059, 23] on button at bounding box center [1050, 21] width 29 height 15
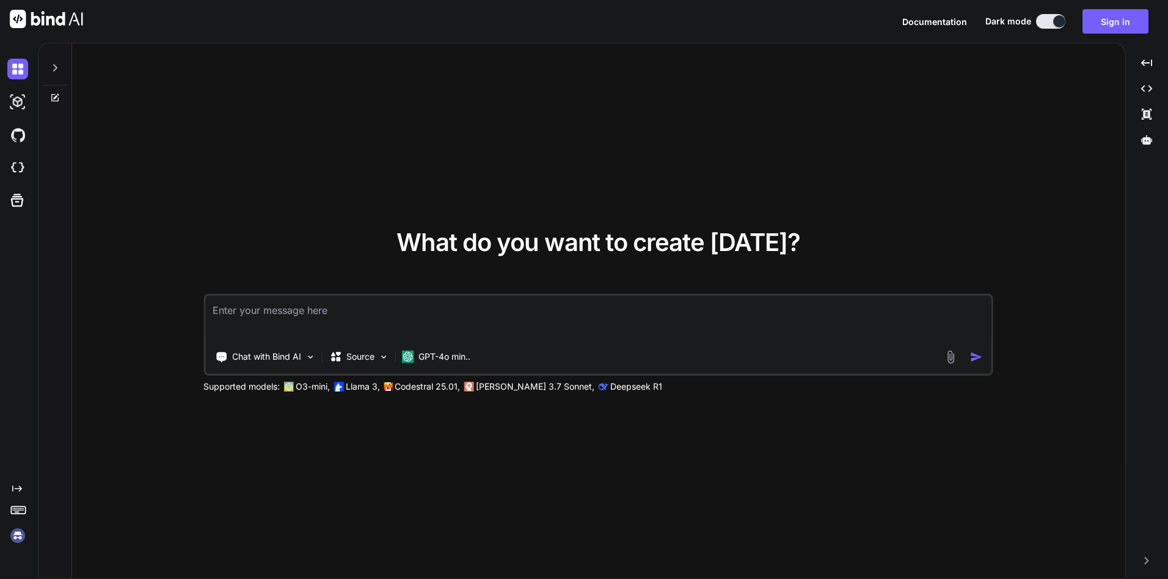
click at [961, 24] on span "Documentation" at bounding box center [934, 21] width 65 height 10
click at [1142, 559] on div "Created with Pixso." at bounding box center [1147, 560] width 32 height 7
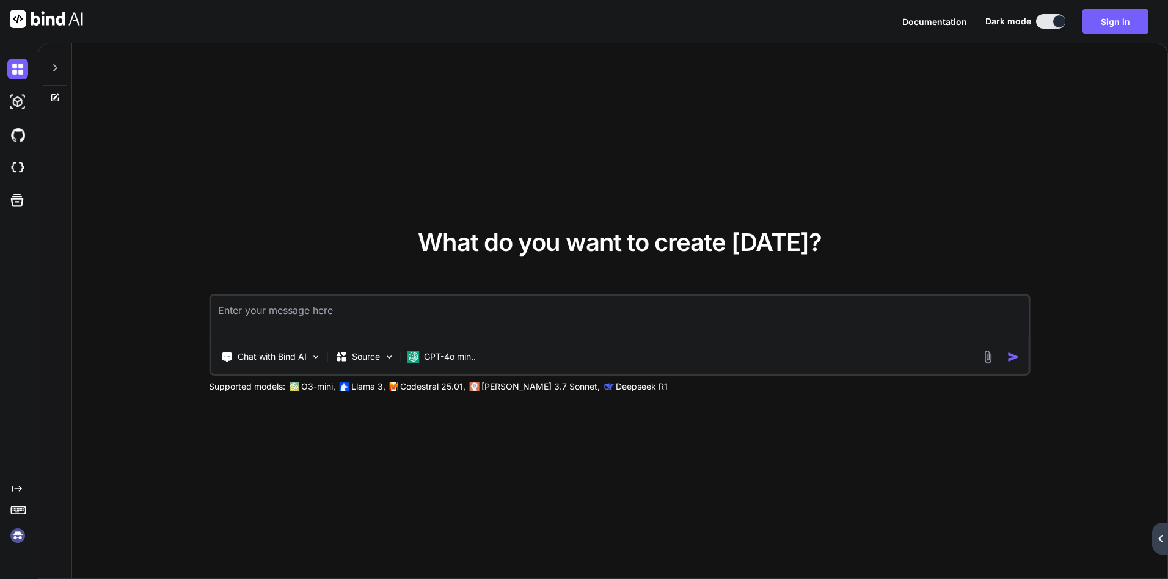
click at [18, 487] on icon "Created with Pixso." at bounding box center [17, 489] width 10 height 10
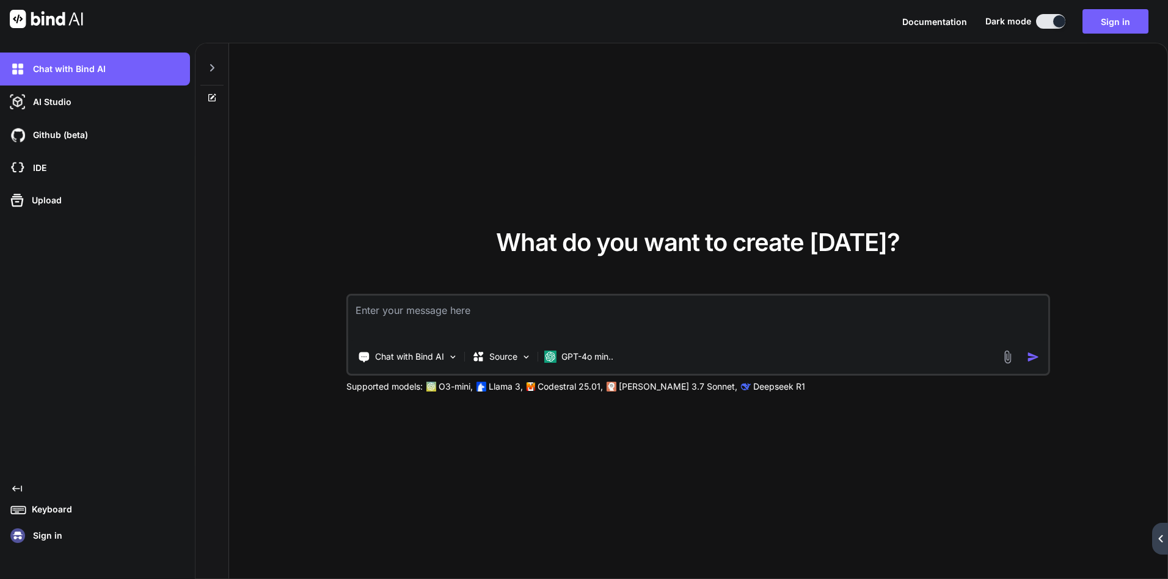
click at [32, 538] on p "Sign in" at bounding box center [45, 536] width 34 height 12
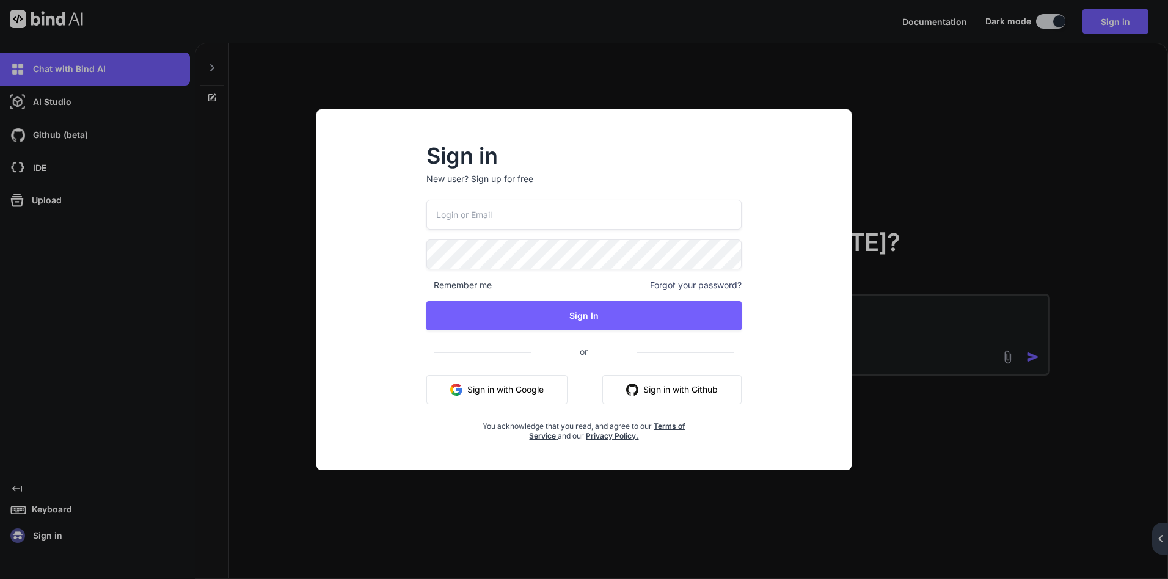
click at [490, 395] on button "Sign in with Google" at bounding box center [496, 389] width 141 height 29
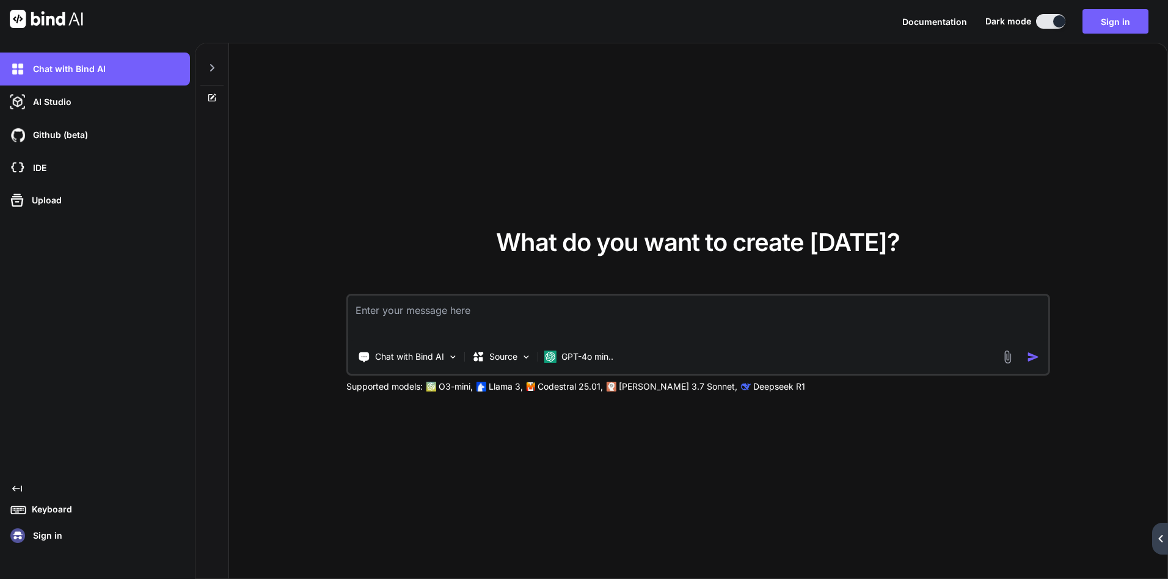
click at [525, 317] on textarea at bounding box center [698, 318] width 700 height 45
type textarea "x"
paste textarea
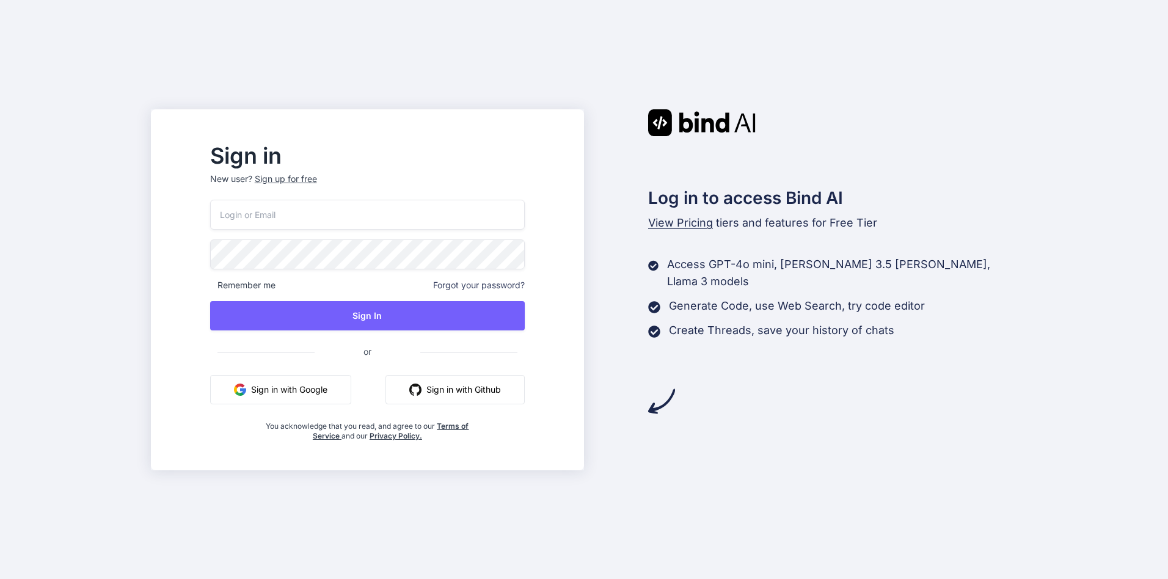
click at [312, 177] on div "Sign up for free" at bounding box center [286, 179] width 62 height 12
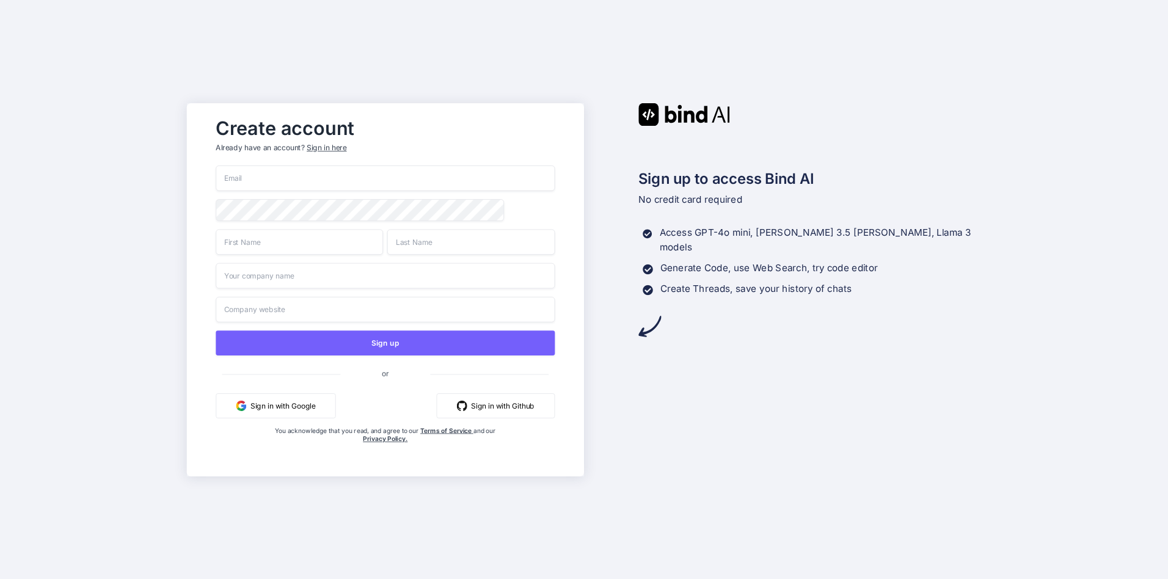
click at [268, 414] on button "Sign in with Google" at bounding box center [276, 405] width 120 height 25
click at [277, 410] on button "Sign in with Google" at bounding box center [276, 405] width 120 height 25
